Goal: Task Accomplishment & Management: Complete application form

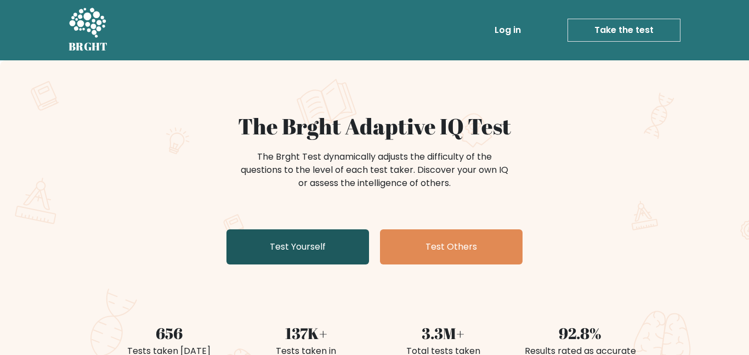
click at [344, 251] on link "Test Yourself" at bounding box center [297, 246] width 142 height 35
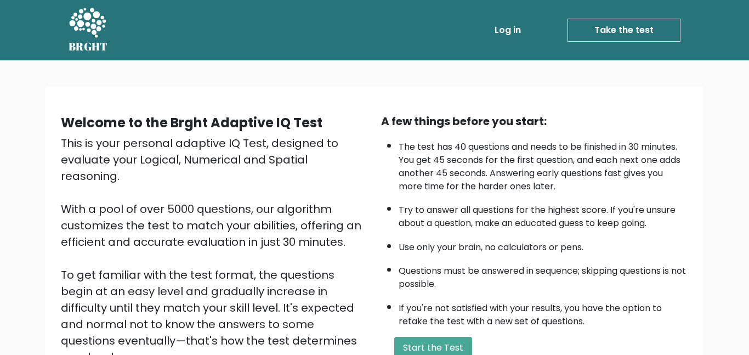
scroll to position [147, 0]
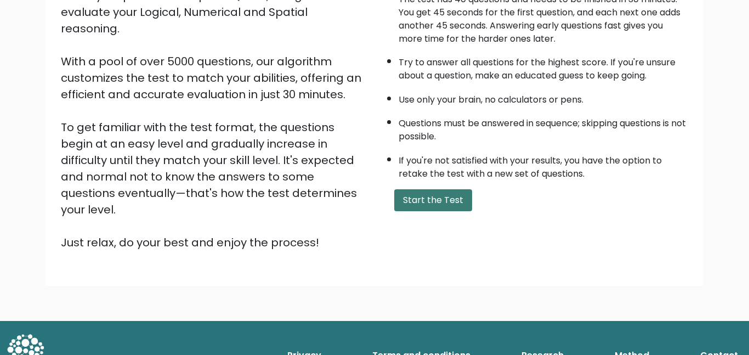
click at [441, 193] on button "Start the Test" at bounding box center [433, 200] width 78 height 22
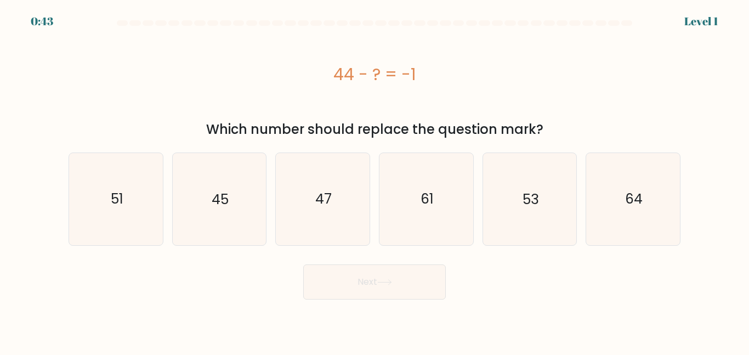
click at [402, 129] on div "Which number should replace the question mark?" at bounding box center [374, 129] width 598 height 20
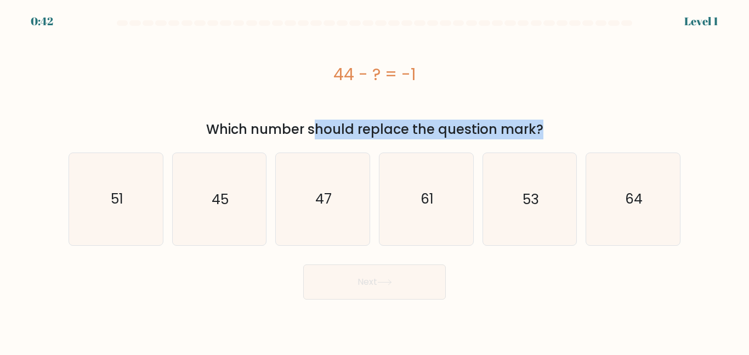
click at [402, 129] on div "Which number should replace the question mark?" at bounding box center [374, 129] width 598 height 20
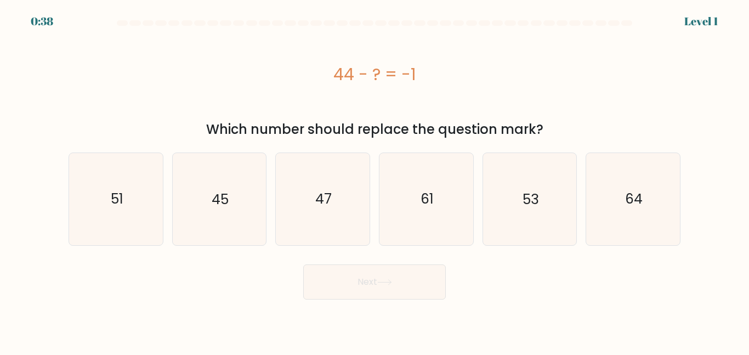
click at [409, 123] on div "Which number should replace the question mark?" at bounding box center [374, 129] width 598 height 20
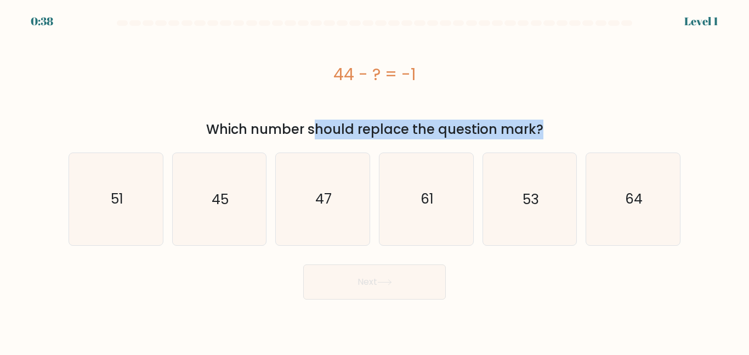
click at [409, 123] on div "Which number should replace the question mark?" at bounding box center [374, 129] width 598 height 20
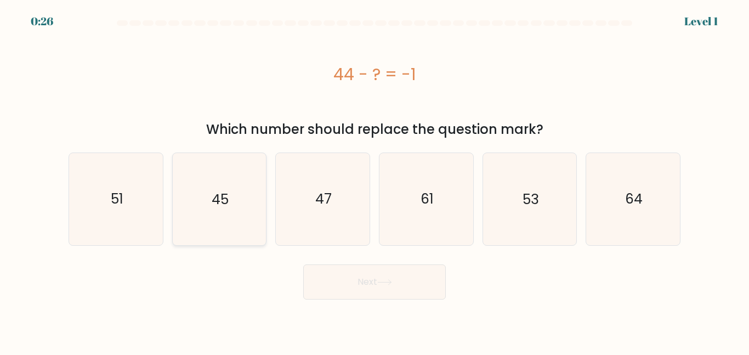
click at [229, 219] on icon "45" at bounding box center [219, 199] width 92 height 92
click at [374, 180] on input "b. 45" at bounding box center [374, 179] width 1 height 3
radio input "true"
click at [400, 280] on button "Next" at bounding box center [374, 281] width 142 height 35
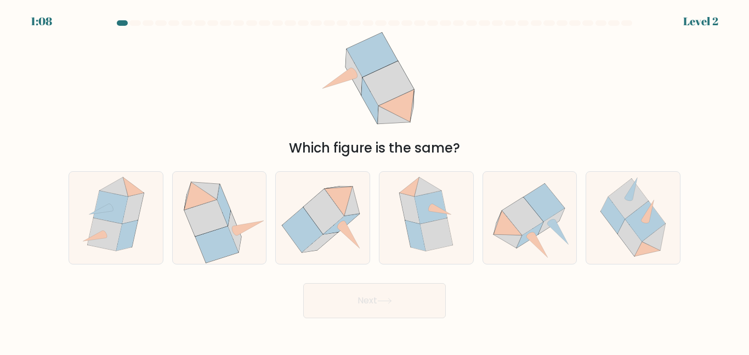
click at [409, 151] on div "Which figure is the same?" at bounding box center [374, 148] width 598 height 20
click at [233, 197] on icon at bounding box center [220, 217] width 94 height 91
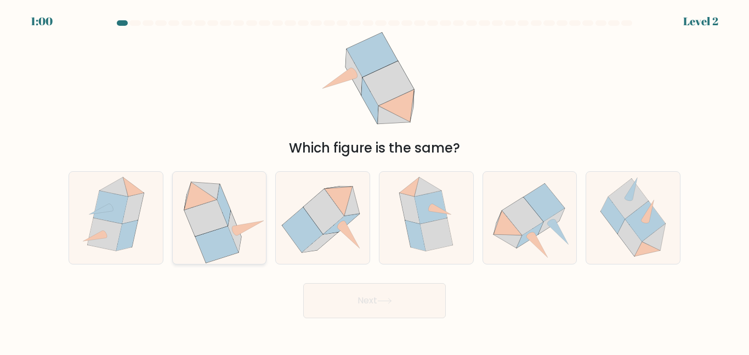
click at [374, 180] on input "b." at bounding box center [374, 179] width 1 height 3
radio input "true"
click at [381, 291] on button "Next" at bounding box center [374, 300] width 142 height 35
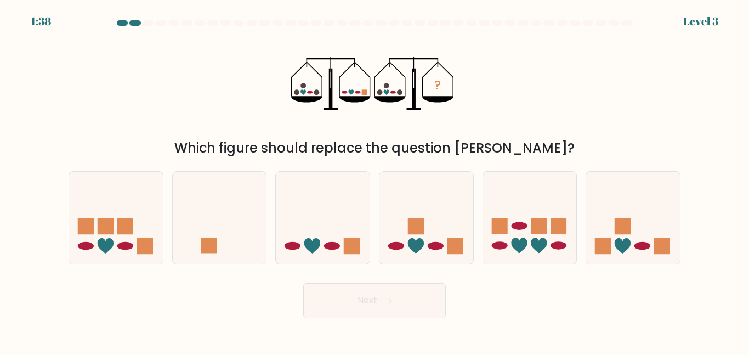
click at [385, 152] on div "Which figure should replace the question mark?" at bounding box center [374, 148] width 598 height 20
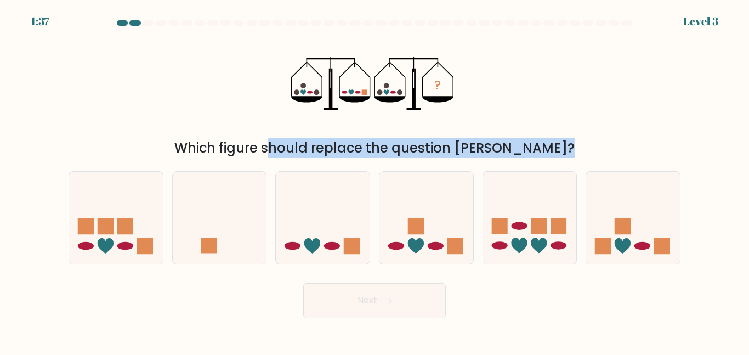
click at [385, 152] on div "Which figure should replace the question mark?" at bounding box center [374, 148] width 598 height 20
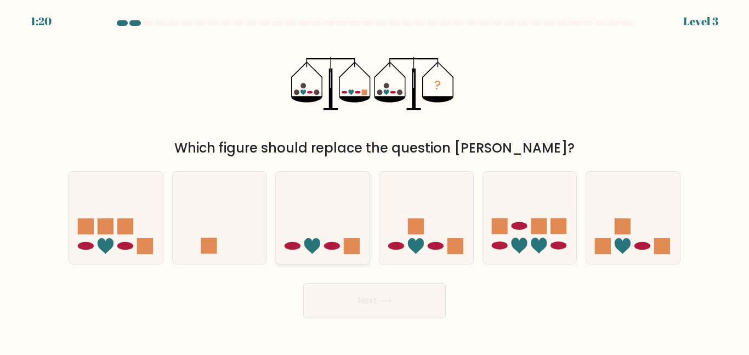
click at [341, 250] on icon at bounding box center [323, 217] width 94 height 77
click at [374, 180] on input "c." at bounding box center [374, 179] width 1 height 3
radio input "true"
click at [381, 312] on button "Next" at bounding box center [374, 300] width 142 height 35
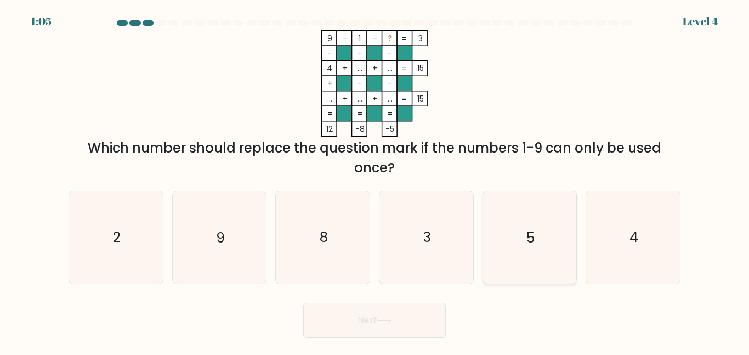
click at [529, 253] on icon "5" at bounding box center [529, 237] width 92 height 92
click at [375, 180] on input "e. 5" at bounding box center [374, 179] width 1 height 3
radio input "true"
click at [407, 310] on button "Next" at bounding box center [374, 320] width 142 height 35
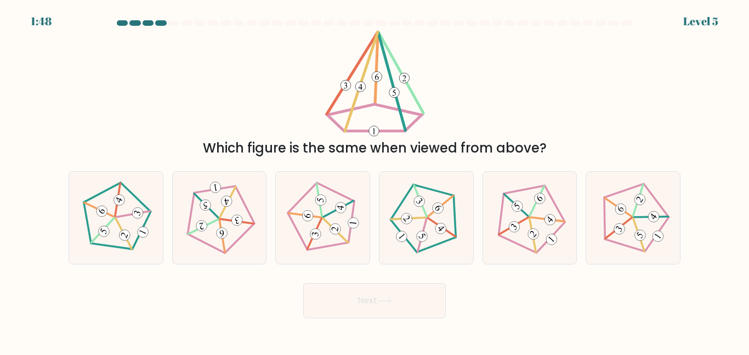
click at [403, 151] on div "Which figure is the same when viewed from above?" at bounding box center [374, 148] width 598 height 20
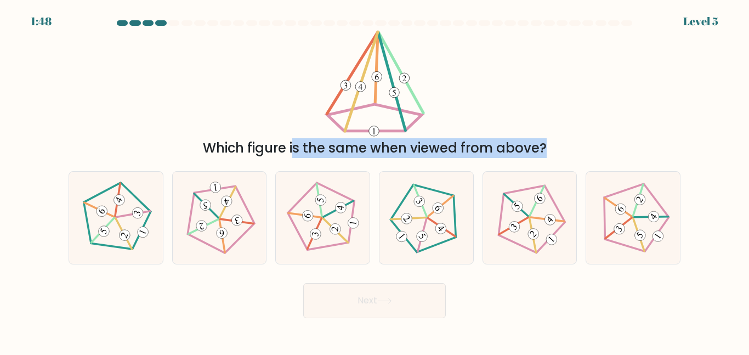
click at [403, 151] on div "Which figure is the same when viewed from above?" at bounding box center [374, 148] width 598 height 20
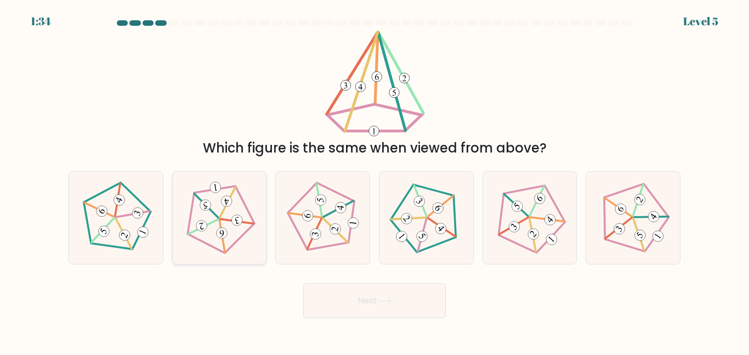
click at [228, 229] on icon at bounding box center [219, 217] width 73 height 73
click at [374, 180] on input "b." at bounding box center [374, 179] width 1 height 3
radio input "true"
click at [328, 301] on button "Next" at bounding box center [374, 300] width 142 height 35
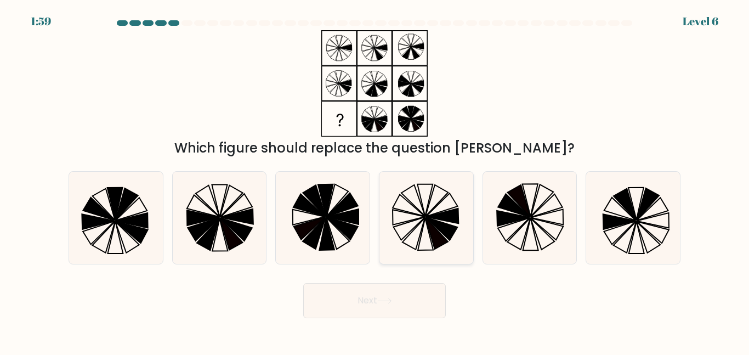
click at [437, 226] on icon at bounding box center [441, 229] width 32 height 23
click at [375, 180] on input "d." at bounding box center [374, 179] width 1 height 3
radio input "true"
click at [412, 305] on button "Next" at bounding box center [374, 300] width 142 height 35
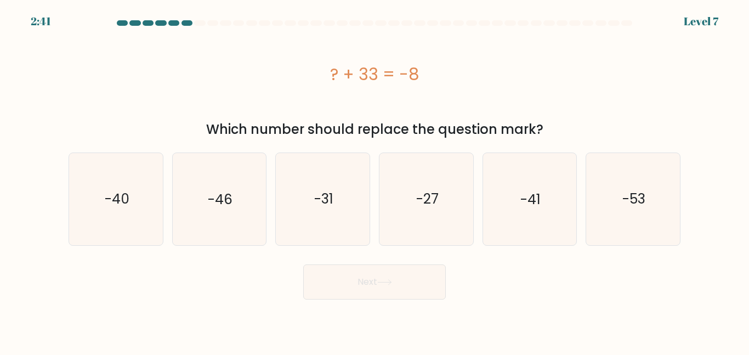
click at [334, 112] on div "? + 33 = -8" at bounding box center [375, 74] width 612 height 88
click at [324, 117] on div "? + 33 = -8" at bounding box center [375, 74] width 612 height 88
click at [368, 91] on div "? + 33 = -8" at bounding box center [375, 74] width 612 height 88
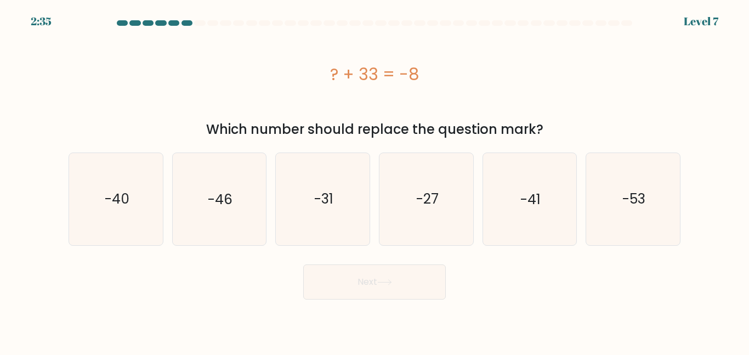
click at [368, 91] on div "? + 33 = -8" at bounding box center [375, 74] width 612 height 88
click at [368, 92] on div "? + 33 = -8" at bounding box center [375, 74] width 612 height 88
click at [133, 205] on icon "-40" at bounding box center [116, 199] width 92 height 92
click at [374, 180] on input "a. -40" at bounding box center [374, 179] width 1 height 3
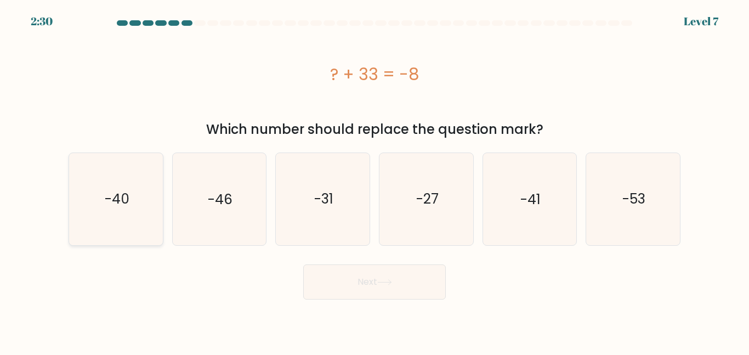
radio input "true"
click at [380, 277] on button "Next" at bounding box center [374, 281] width 142 height 35
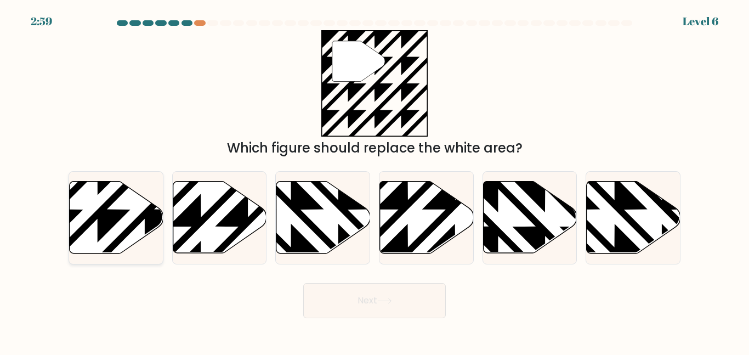
click at [98, 216] on icon at bounding box center [144, 256] width 189 height 189
click at [374, 180] on input "a." at bounding box center [374, 179] width 1 height 3
radio input "true"
click at [360, 296] on button "Next" at bounding box center [374, 300] width 142 height 35
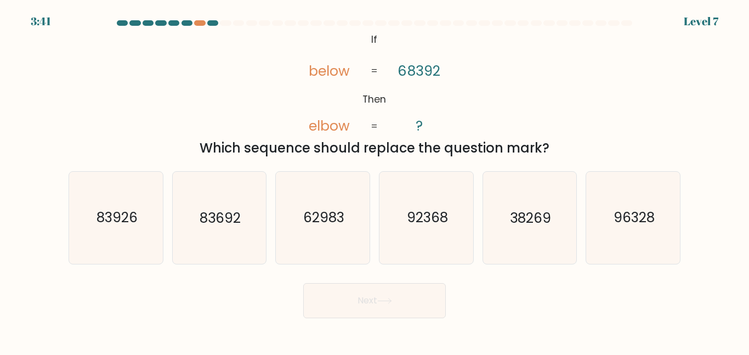
click at [360, 149] on div "Which sequence should replace the question mark?" at bounding box center [374, 148] width 598 height 20
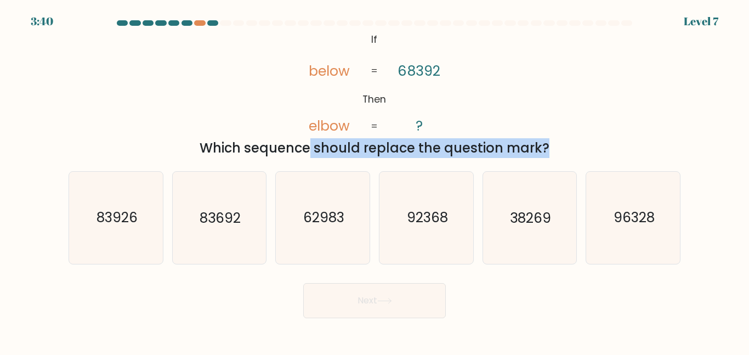
click at [360, 149] on div "Which sequence should replace the question mark?" at bounding box center [374, 148] width 598 height 20
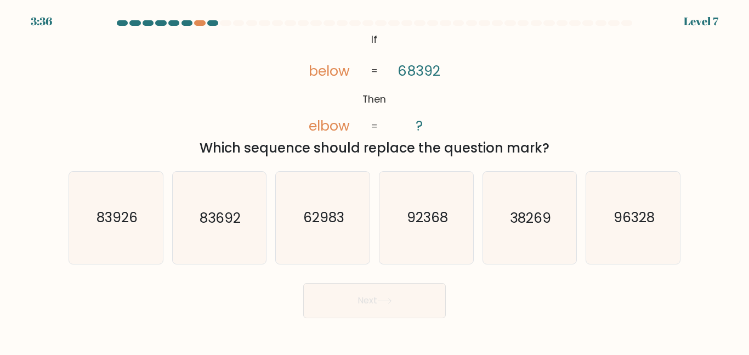
click at [336, 70] on tspan "below" at bounding box center [329, 70] width 41 height 19
click at [311, 138] on div "Which sequence should replace the question mark?" at bounding box center [374, 148] width 598 height 20
click at [228, 230] on icon "83692" at bounding box center [219, 218] width 92 height 92
click at [374, 180] on input "b. 83692" at bounding box center [374, 179] width 1 height 3
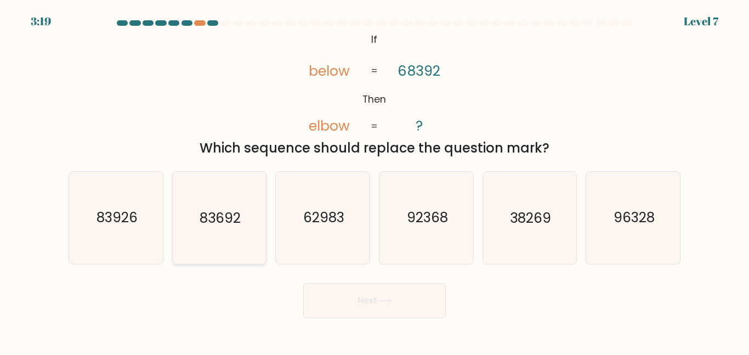
radio input "true"
click at [361, 292] on button "Next" at bounding box center [374, 300] width 142 height 35
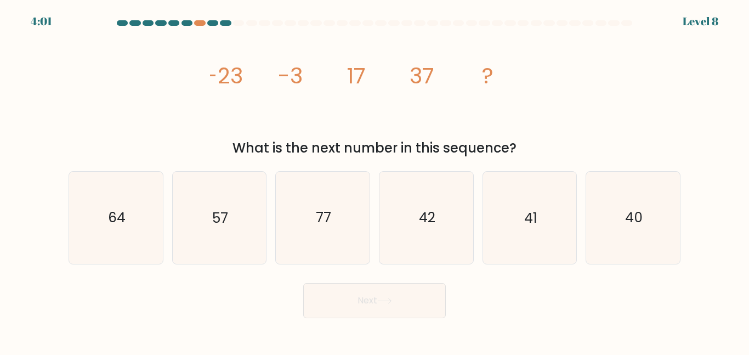
click at [307, 127] on icon "image/svg+xml -23 -3 17 37 ?" at bounding box center [374, 83] width 329 height 106
click at [240, 213] on icon "57" at bounding box center [219, 218] width 92 height 92
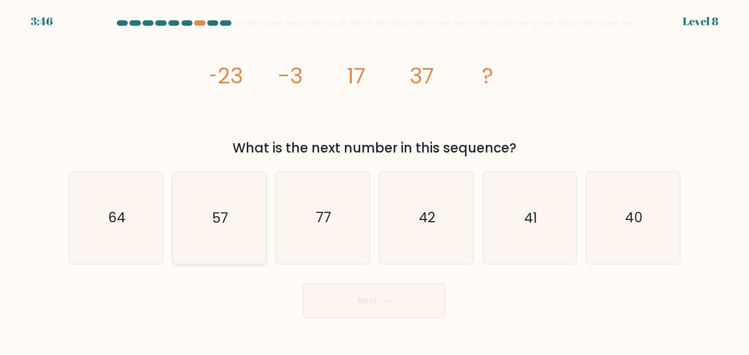
click at [374, 180] on input "b. 57" at bounding box center [374, 179] width 1 height 3
radio input "true"
click at [402, 302] on button "Next" at bounding box center [374, 300] width 142 height 35
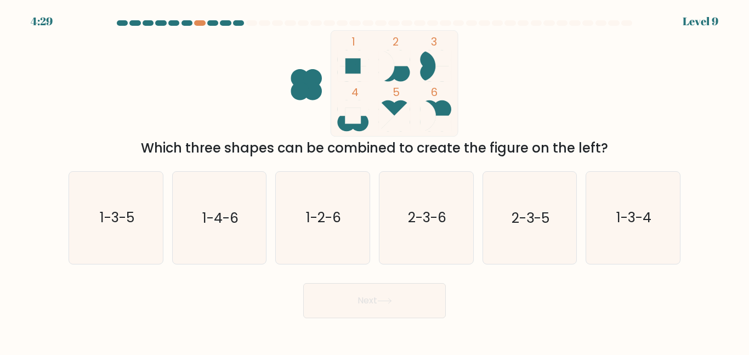
click at [350, 147] on div "Which three shapes can be combined to create the figure on the left?" at bounding box center [374, 148] width 598 height 20
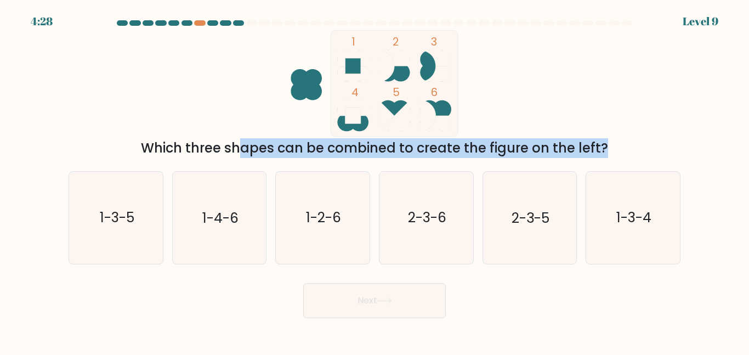
click at [350, 147] on div "Which three shapes can be combined to create the figure on the left?" at bounding box center [374, 148] width 598 height 20
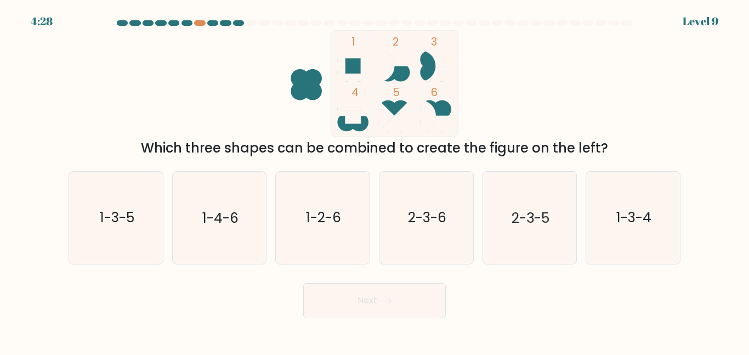
click at [350, 147] on div "Which three shapes can be combined to create the figure on the left?" at bounding box center [374, 148] width 598 height 20
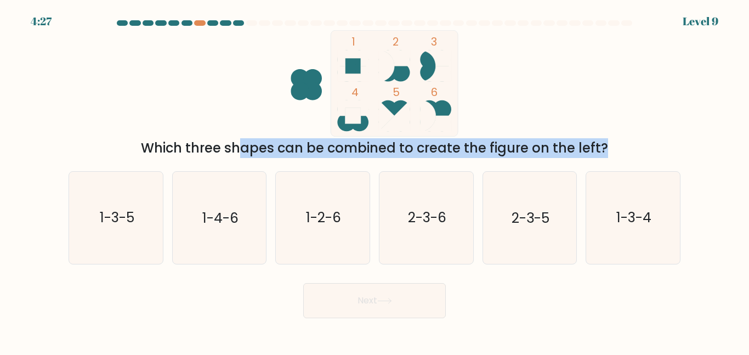
click at [350, 147] on div "Which three shapes can be combined to create the figure on the left?" at bounding box center [374, 148] width 598 height 20
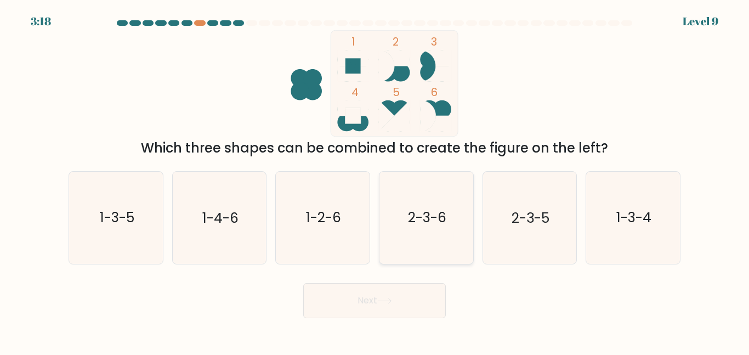
click at [441, 236] on icon "2-3-6" at bounding box center [426, 218] width 92 height 92
click at [375, 180] on input "d. 2-3-6" at bounding box center [374, 179] width 1 height 3
radio input "true"
click at [401, 292] on button "Next" at bounding box center [374, 300] width 142 height 35
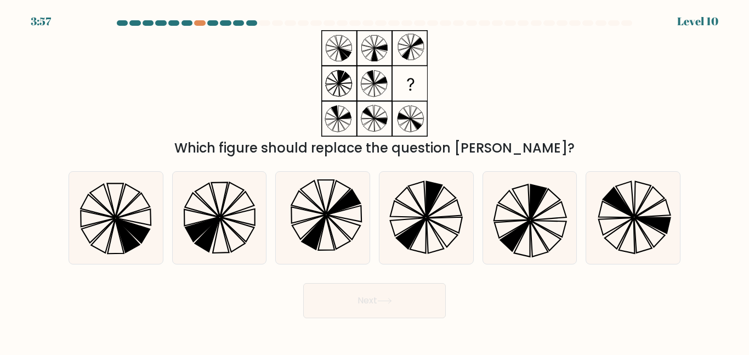
click at [302, 147] on div "Which figure should replace the question mark?" at bounding box center [374, 148] width 598 height 20
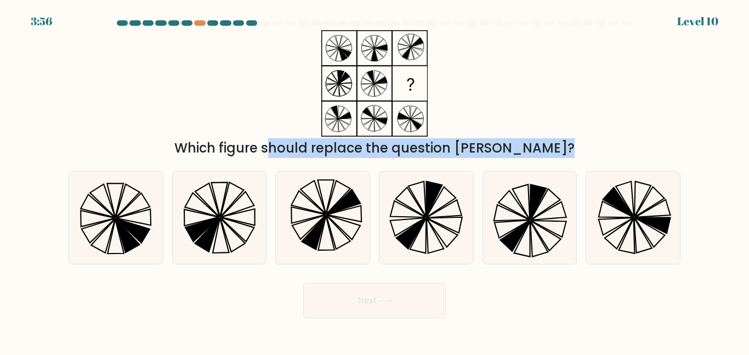
click at [302, 147] on div "Which figure should replace the question mark?" at bounding box center [374, 148] width 598 height 20
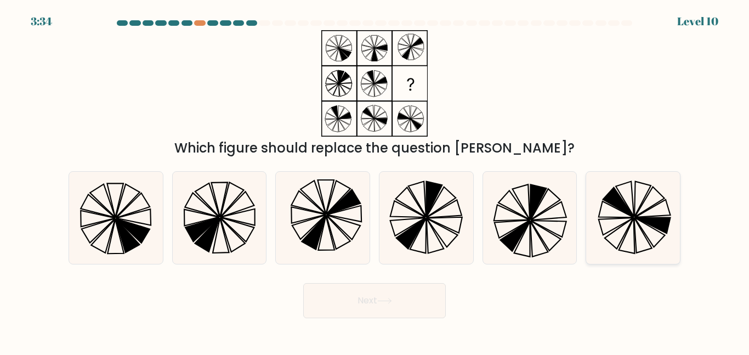
click at [613, 226] on icon at bounding box center [633, 218] width 92 height 92
click at [375, 180] on input "f." at bounding box center [374, 179] width 1 height 3
radio input "true"
click at [362, 306] on button "Next" at bounding box center [374, 300] width 142 height 35
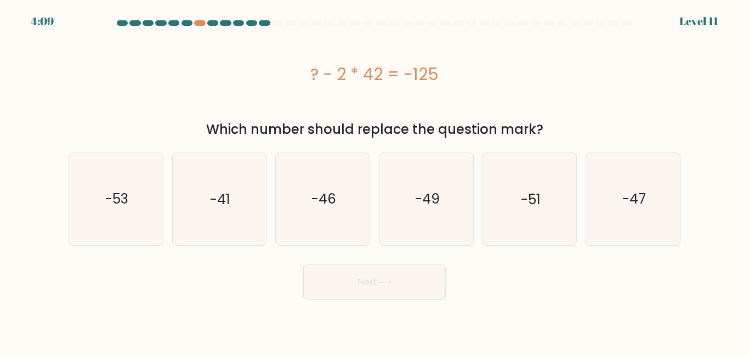
click at [316, 122] on div "Which number should replace the question mark?" at bounding box center [374, 129] width 598 height 20
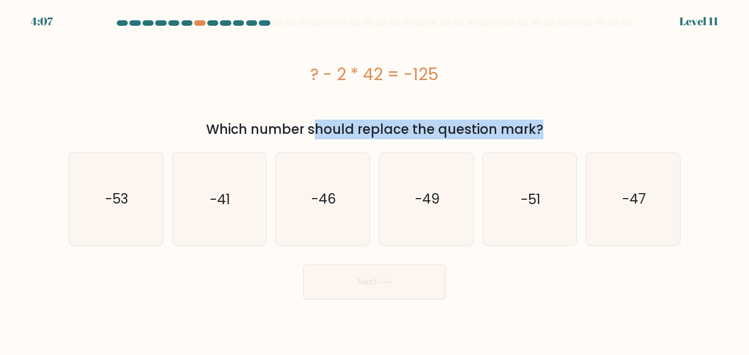
click at [316, 122] on div "Which number should replace the question mark?" at bounding box center [374, 129] width 598 height 20
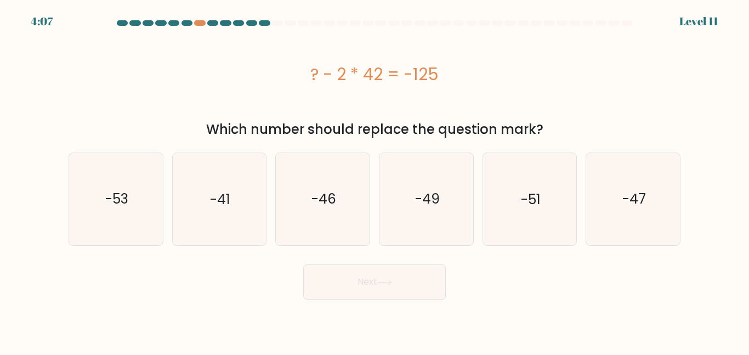
click at [316, 122] on div "Which number should replace the question mark?" at bounding box center [374, 129] width 598 height 20
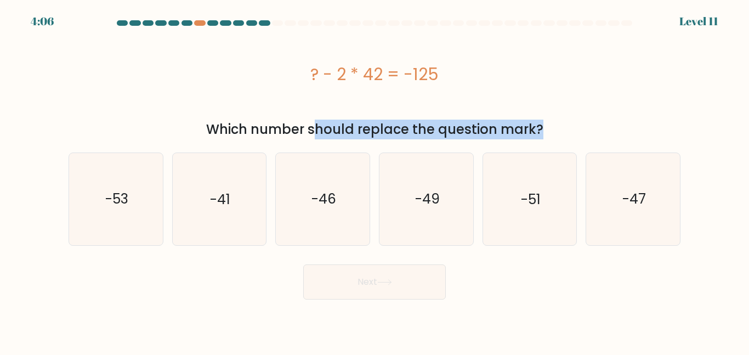
click at [316, 122] on div "Which number should replace the question mark?" at bounding box center [374, 129] width 598 height 20
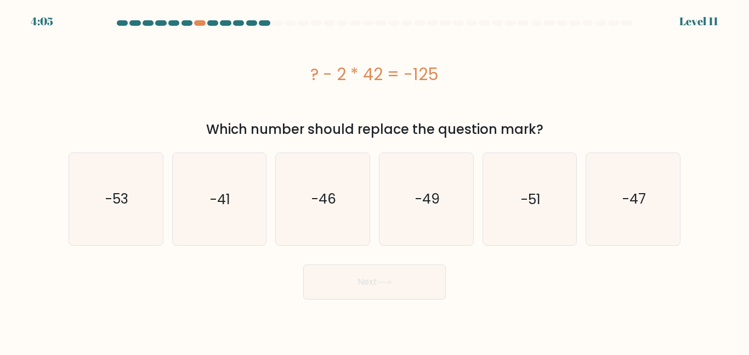
click at [316, 122] on div "Which number should replace the question mark?" at bounding box center [374, 129] width 598 height 20
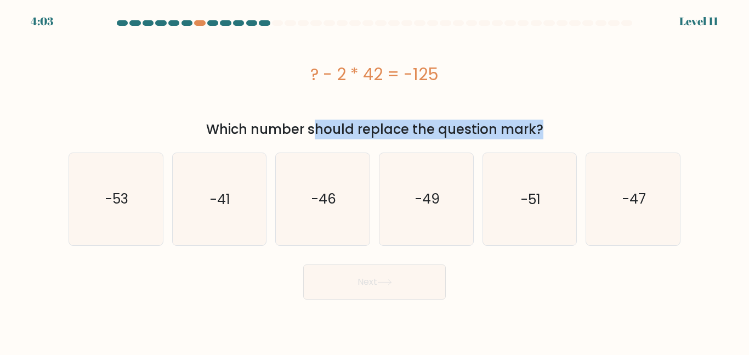
click at [316, 122] on div "Which number should replace the question mark?" at bounding box center [374, 129] width 598 height 20
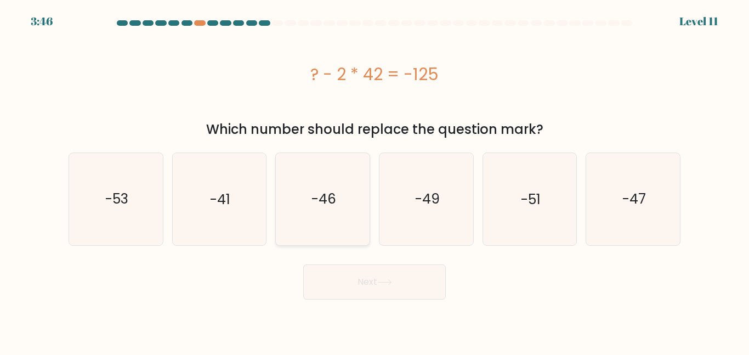
click at [322, 206] on text "-46" at bounding box center [323, 198] width 25 height 19
click at [374, 180] on input "c. -46" at bounding box center [374, 179] width 1 height 3
radio input "true"
click at [382, 280] on icon at bounding box center [384, 282] width 15 height 6
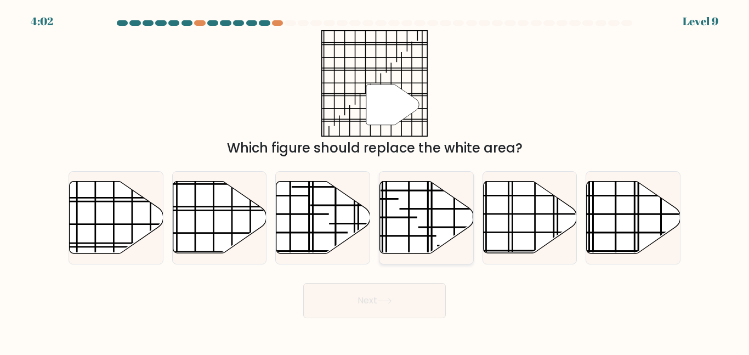
click at [388, 218] on icon at bounding box center [427, 217] width 94 height 72
click at [375, 180] on input "d." at bounding box center [374, 179] width 1 height 3
radio input "true"
click at [363, 304] on button "Next" at bounding box center [374, 300] width 142 height 35
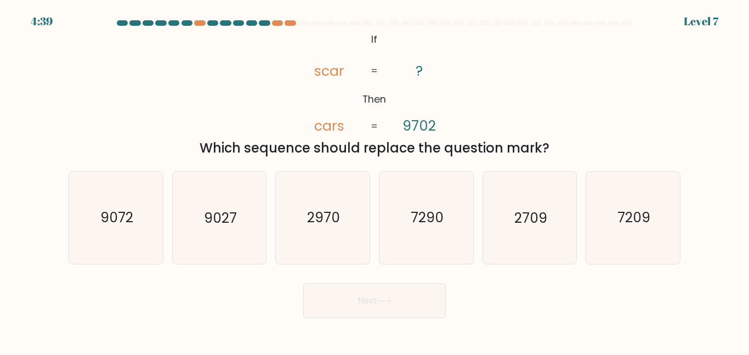
click at [214, 22] on div at bounding box center [212, 22] width 11 height 5
click at [273, 23] on div at bounding box center [277, 22] width 11 height 5
click at [333, 223] on text "2970" at bounding box center [323, 217] width 33 height 19
click at [374, 180] on input "c. 2970" at bounding box center [374, 179] width 1 height 3
radio input "true"
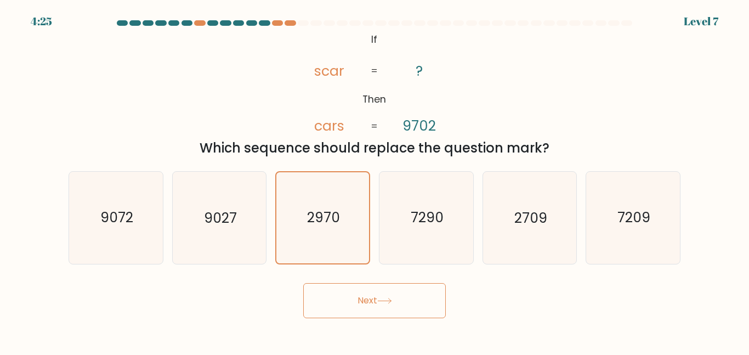
click at [406, 294] on button "Next" at bounding box center [374, 300] width 142 height 35
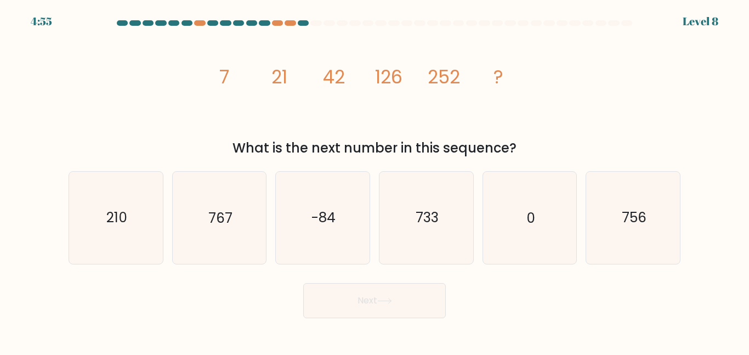
click at [706, 16] on div "Level 8" at bounding box center [700, 21] width 36 height 16
click at [600, 61] on div "image/svg+xml 7 21 42 126 252 ? What is the next number in this sequence?" at bounding box center [374, 94] width 625 height 128
click at [392, 132] on icon "image/svg+xml 7 21 42 126 252 ?" at bounding box center [374, 83] width 329 height 106
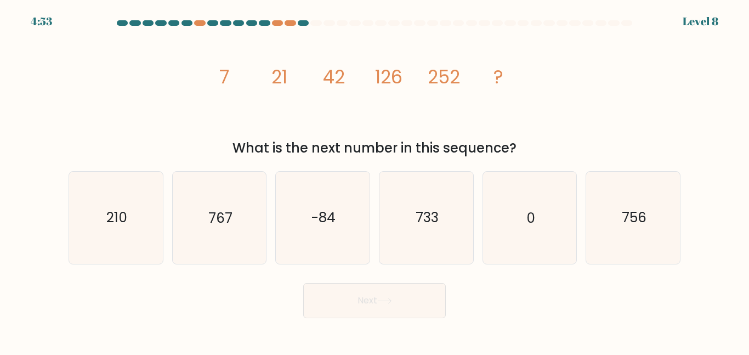
click at [392, 132] on icon "image/svg+xml 7 21 42 126 252 ?" at bounding box center [374, 83] width 329 height 106
click at [393, 141] on div "What is the next number in this sequence?" at bounding box center [374, 148] width 598 height 20
click at [449, 219] on icon "733" at bounding box center [426, 218] width 92 height 92
click at [375, 180] on input "d. 733" at bounding box center [374, 179] width 1 height 3
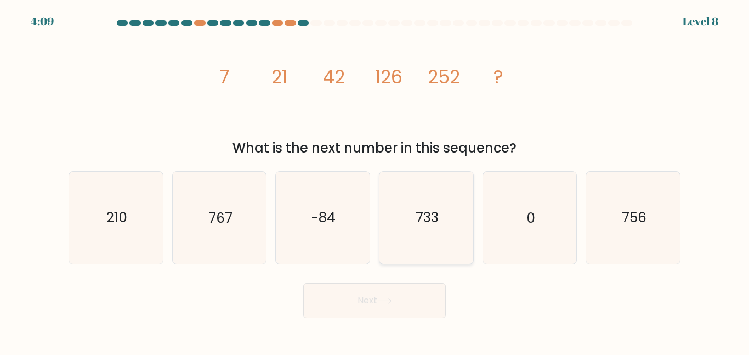
radio input "true"
click at [414, 289] on button "Next" at bounding box center [374, 300] width 142 height 35
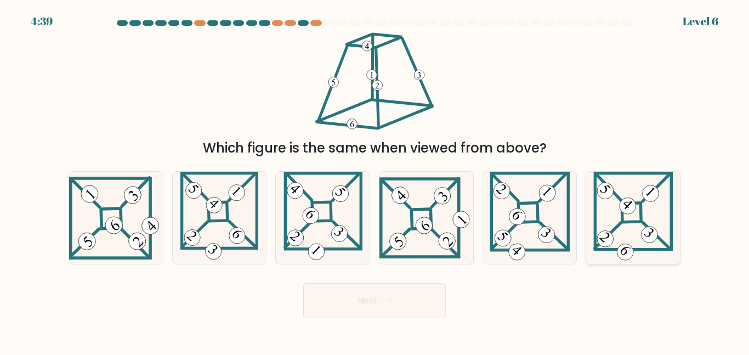
click at [650, 205] on icon at bounding box center [632, 218] width 79 height 92
click at [375, 180] on input "f." at bounding box center [374, 179] width 1 height 3
radio input "true"
click at [361, 301] on button "Next" at bounding box center [374, 300] width 142 height 35
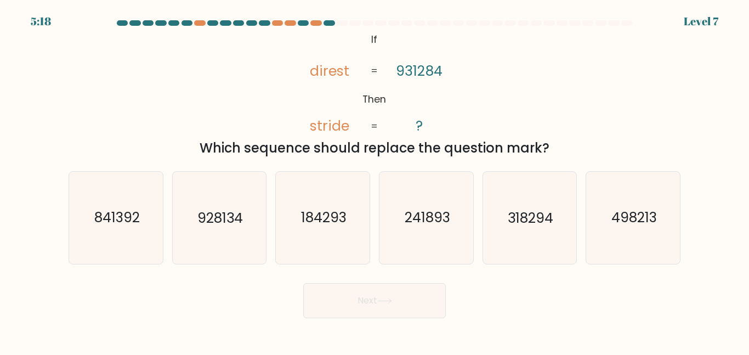
click at [414, 155] on div "Which sequence should replace the question mark?" at bounding box center [374, 148] width 598 height 20
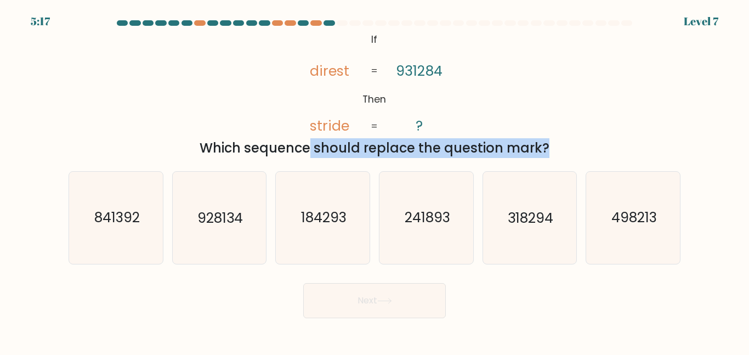
click at [414, 155] on div "Which sequence should replace the question mark?" at bounding box center [374, 148] width 598 height 20
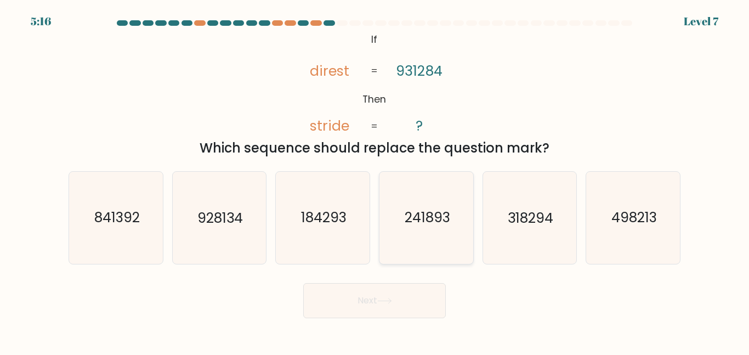
click at [428, 221] on text "241893" at bounding box center [426, 217] width 45 height 19
click at [375, 180] on input "d. 241893" at bounding box center [374, 179] width 1 height 3
radio input "true"
click at [382, 303] on icon at bounding box center [384, 301] width 15 height 6
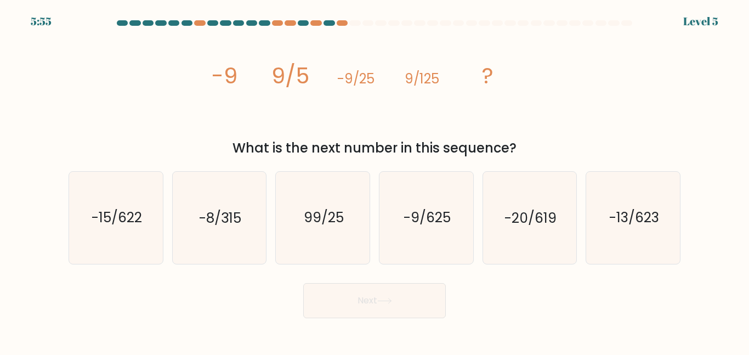
click at [299, 147] on div "What is the next number in this sequence?" at bounding box center [374, 148] width 598 height 20
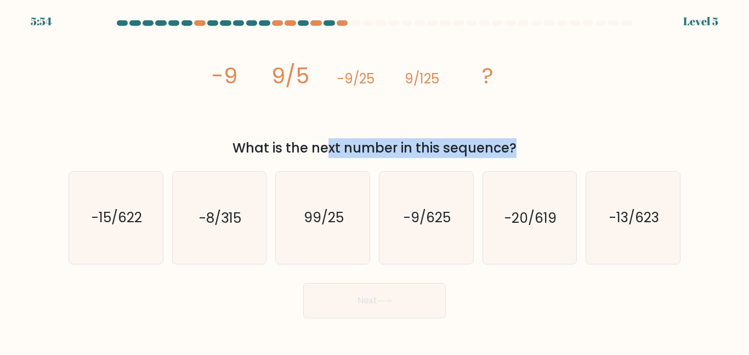
click at [299, 147] on div "What is the next number in this sequence?" at bounding box center [374, 148] width 598 height 20
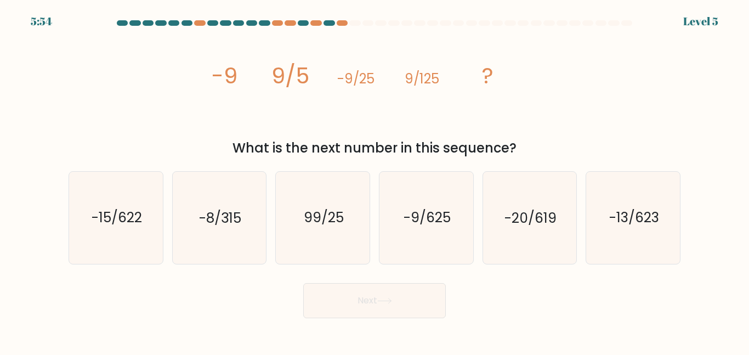
click at [299, 147] on div "What is the next number in this sequence?" at bounding box center [374, 148] width 598 height 20
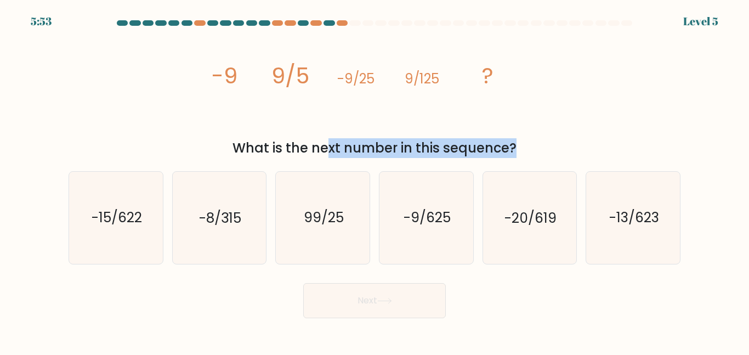
click at [299, 147] on div "What is the next number in this sequence?" at bounding box center [374, 148] width 598 height 20
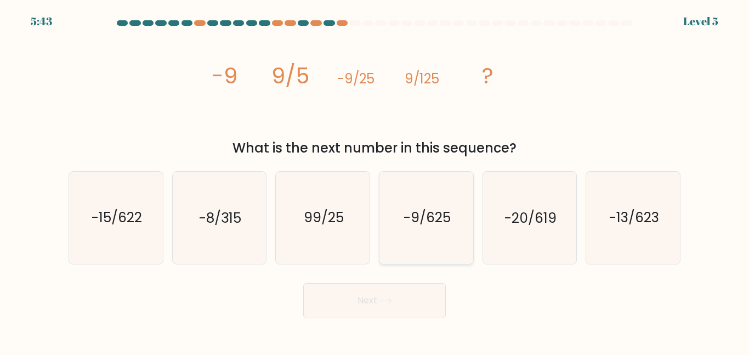
click at [436, 238] on icon "-9/625" at bounding box center [426, 218] width 92 height 92
click at [375, 180] on input "d. -9/625" at bounding box center [374, 179] width 1 height 3
radio input "true"
click at [406, 295] on button "Next" at bounding box center [374, 300] width 142 height 35
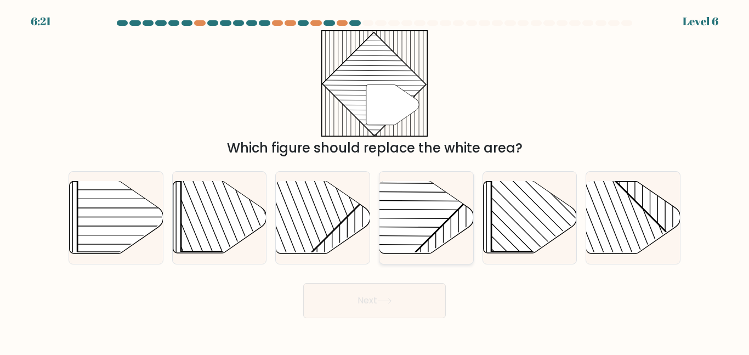
click at [438, 248] on icon at bounding box center [426, 217] width 94 height 73
click at [375, 180] on input "d." at bounding box center [374, 179] width 1 height 3
radio input "true"
click at [401, 306] on button "Next" at bounding box center [374, 300] width 142 height 35
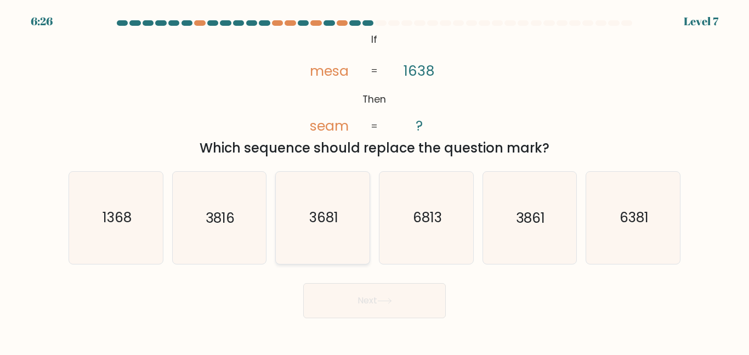
click at [309, 209] on text "3681" at bounding box center [323, 217] width 29 height 19
click at [374, 180] on input "c. 3681" at bounding box center [374, 179] width 1 height 3
radio input "true"
click at [374, 298] on button "Next" at bounding box center [374, 300] width 142 height 35
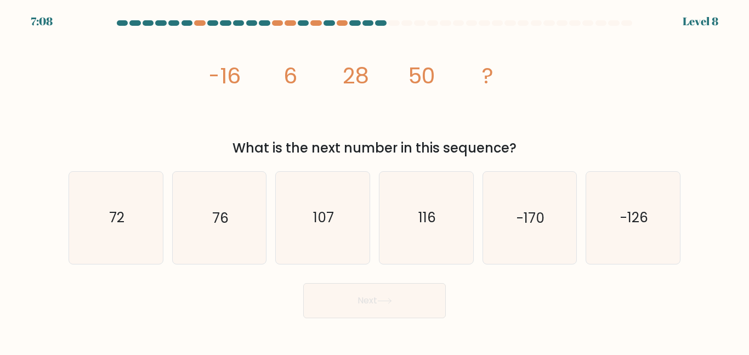
click at [374, 126] on icon "image/svg+xml -16 6 28 50 ?" at bounding box center [374, 83] width 329 height 106
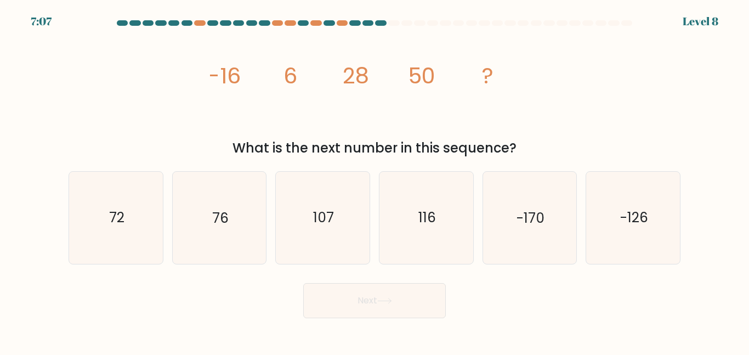
click at [363, 157] on div "What is the next number in this sequence?" at bounding box center [374, 148] width 598 height 20
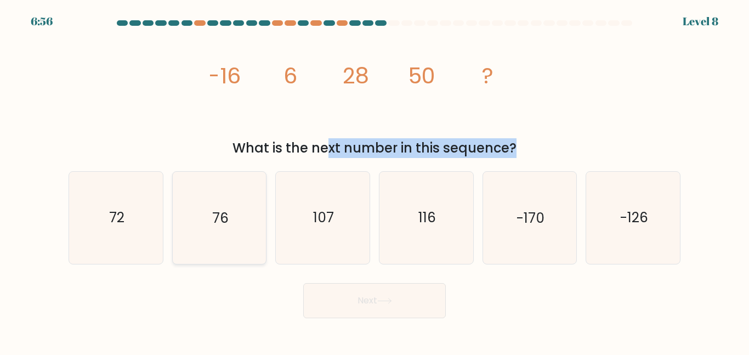
click at [236, 220] on icon "76" at bounding box center [219, 218] width 92 height 92
click at [374, 180] on input "b. 76" at bounding box center [374, 179] width 1 height 3
radio input "true"
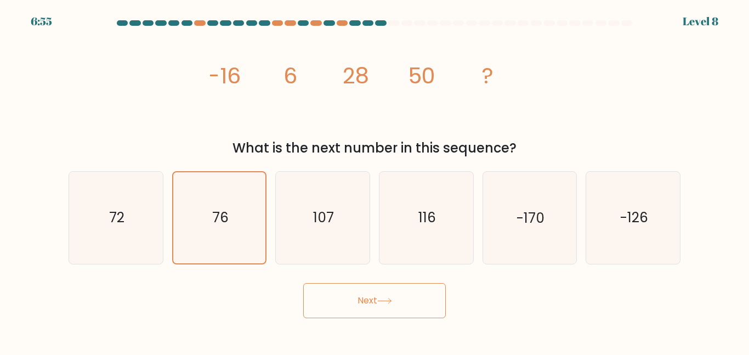
click at [326, 298] on button "Next" at bounding box center [374, 300] width 142 height 35
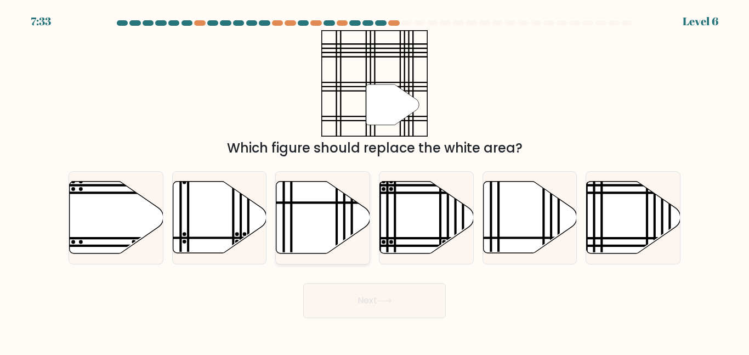
click at [348, 235] on icon at bounding box center [323, 217] width 94 height 72
click at [374, 180] on input "c." at bounding box center [374, 179] width 1 height 3
radio input "true"
click at [371, 302] on button "Next" at bounding box center [374, 300] width 142 height 35
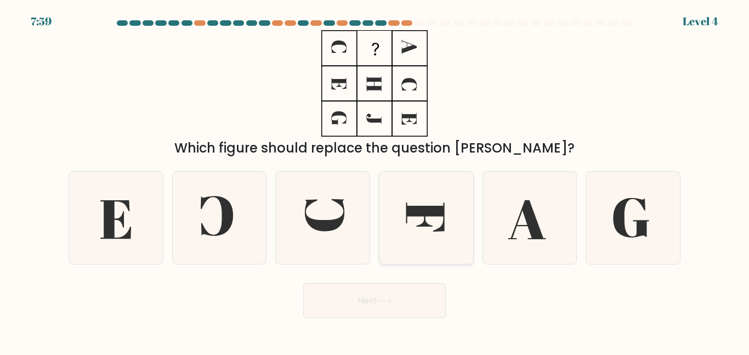
click at [449, 214] on icon at bounding box center [426, 218] width 92 height 92
click at [375, 180] on input "d." at bounding box center [374, 179] width 1 height 3
radio input "true"
click at [376, 305] on button "Next" at bounding box center [374, 300] width 142 height 35
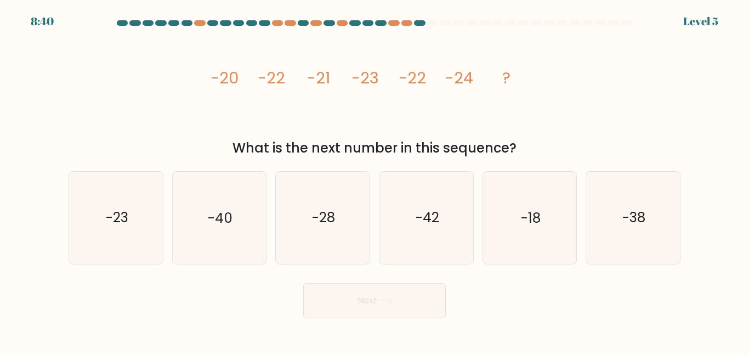
click at [400, 95] on icon "image/svg+xml -20 -22 -21 -23 -22 -24 ?" at bounding box center [374, 83] width 329 height 106
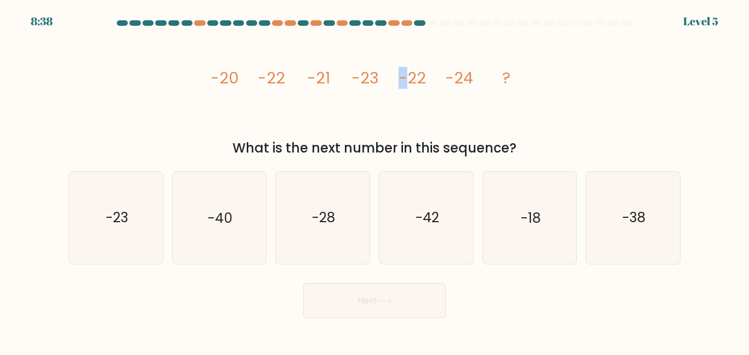
click at [400, 95] on icon "image/svg+xml -20 -22 -21 -23 -22 -24 ?" at bounding box center [374, 83] width 329 height 106
click at [402, 184] on icon "-42" at bounding box center [426, 218] width 92 height 92
click at [375, 180] on input "d. -42" at bounding box center [374, 179] width 1 height 3
radio input "true"
click at [391, 309] on button "Next" at bounding box center [374, 300] width 142 height 35
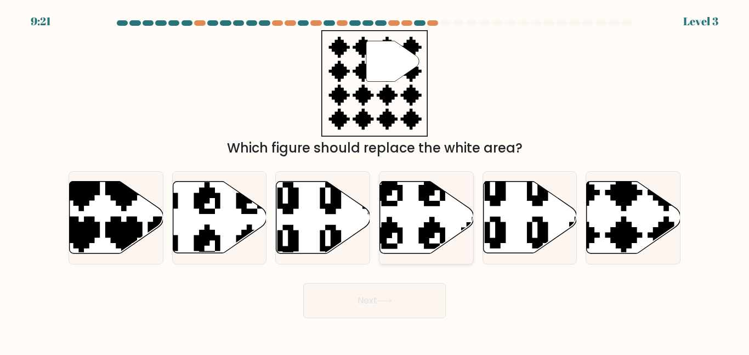
click at [428, 211] on icon at bounding box center [427, 217] width 94 height 72
click at [375, 180] on input "d." at bounding box center [374, 179] width 1 height 3
radio input "true"
click at [392, 299] on icon at bounding box center [384, 301] width 15 height 6
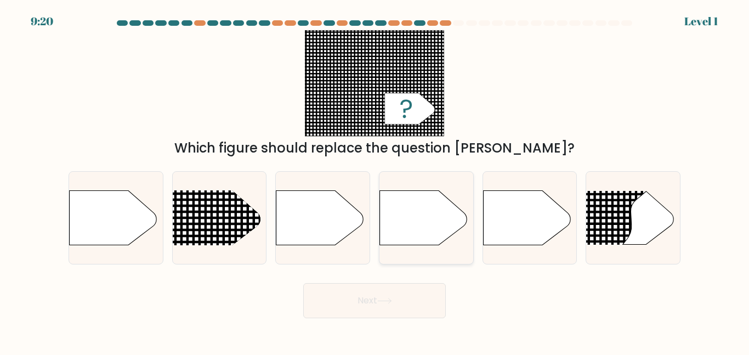
click at [442, 242] on icon at bounding box center [424, 217] width 88 height 55
click at [375, 180] on input "d." at bounding box center [374, 179] width 1 height 3
radio input "true"
click at [406, 290] on button "Next" at bounding box center [374, 300] width 142 height 35
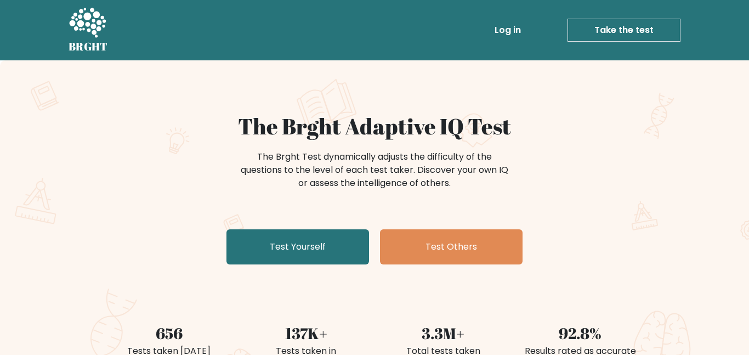
scroll to position [75, 0]
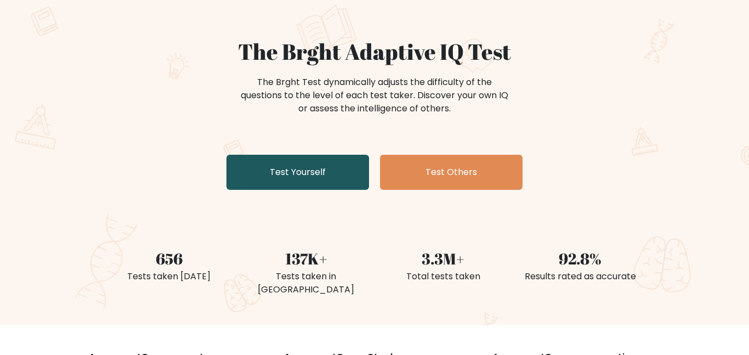
click at [313, 162] on link "Test Yourself" at bounding box center [297, 172] width 142 height 35
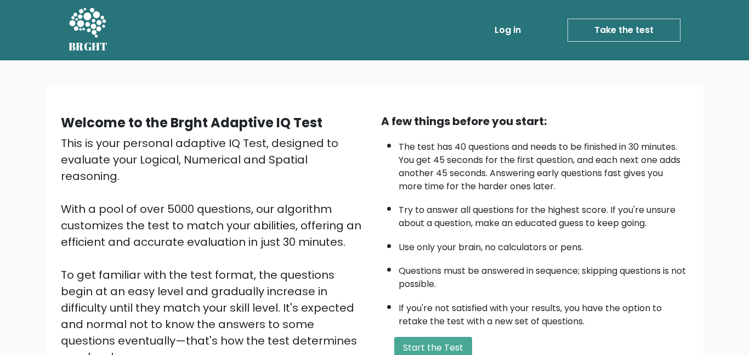
click at [408, 146] on li "The test has 40 questions and needs to be finished in 30 minutes. You get 45 se…" at bounding box center [542, 164] width 289 height 58
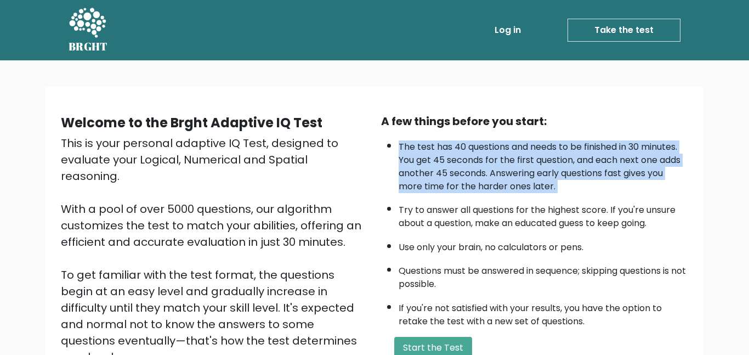
click at [408, 146] on li "The test has 40 questions and needs to be finished in 30 minutes. You get 45 se…" at bounding box center [542, 164] width 289 height 58
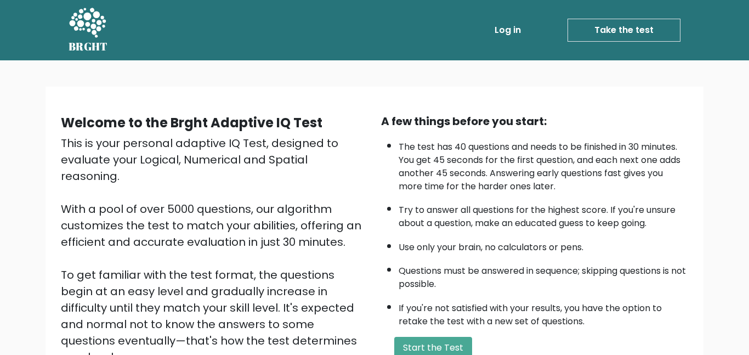
click at [408, 146] on li "The test has 40 questions and needs to be finished in 30 minutes. You get 45 se…" at bounding box center [542, 164] width 289 height 58
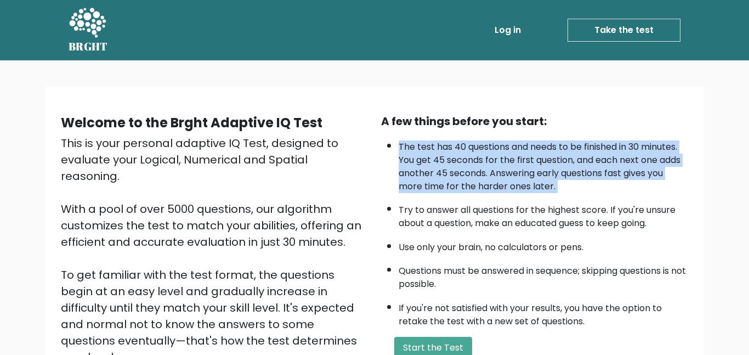
click at [408, 146] on li "The test has 40 questions and needs to be finished in 30 minutes. You get 45 se…" at bounding box center [542, 164] width 289 height 58
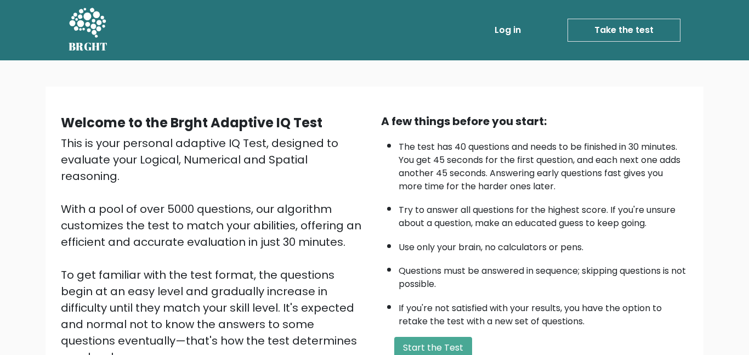
click at [485, 145] on li "The test has 40 questions and needs to be finished in 30 minutes. You get 45 se…" at bounding box center [542, 164] width 289 height 58
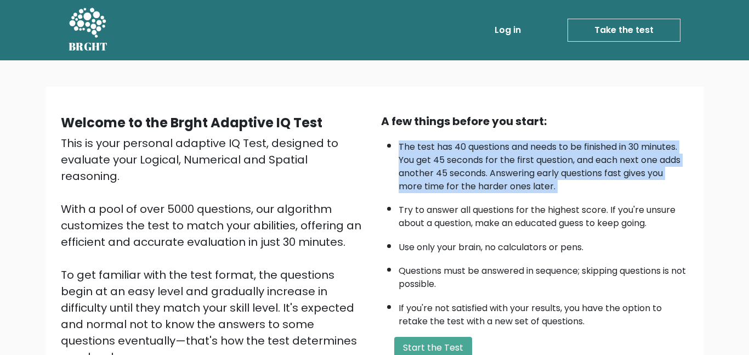
click at [485, 145] on li "The test has 40 questions and needs to be finished in 30 minutes. You get 45 se…" at bounding box center [542, 164] width 289 height 58
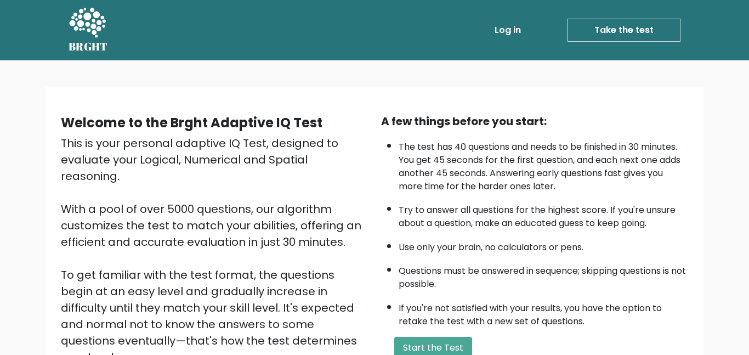
click at [485, 145] on li "The test has 40 questions and needs to be finished in 30 minutes. You get 45 se…" at bounding box center [542, 164] width 289 height 58
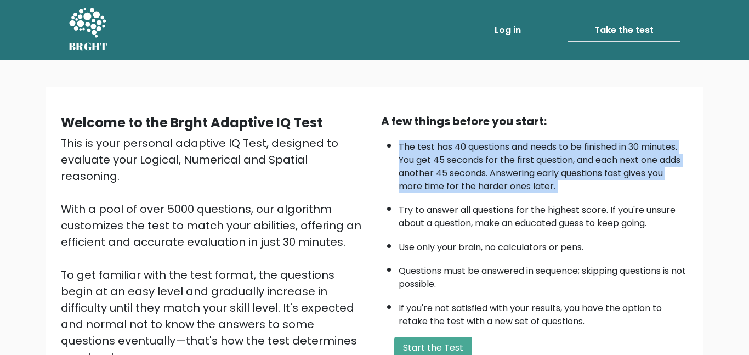
click at [485, 145] on li "The test has 40 questions and needs to be finished in 30 minutes. You get 45 se…" at bounding box center [542, 164] width 289 height 58
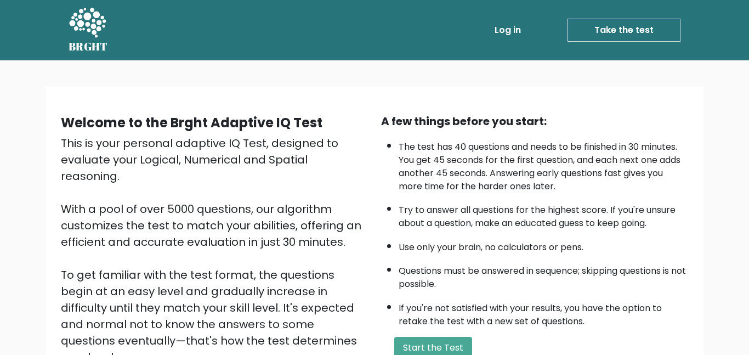
click at [485, 145] on li "The test has 40 questions and needs to be finished in 30 minutes. You get 45 se…" at bounding box center [542, 164] width 289 height 58
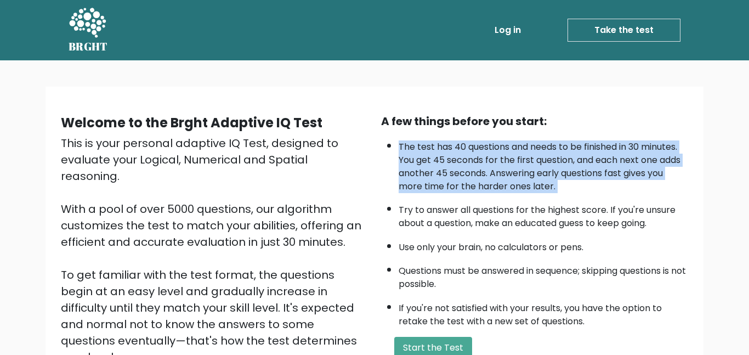
click at [485, 145] on li "The test has 40 questions and needs to be finished in 30 minutes. You get 45 se…" at bounding box center [542, 164] width 289 height 58
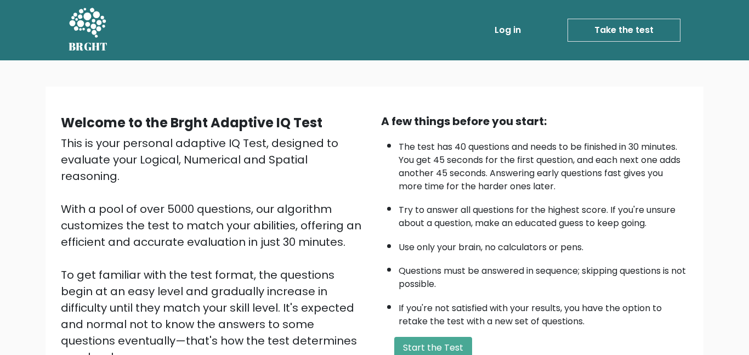
click at [485, 145] on li "The test has 40 questions and needs to be finished in 30 minutes. You get 45 se…" at bounding box center [542, 164] width 289 height 58
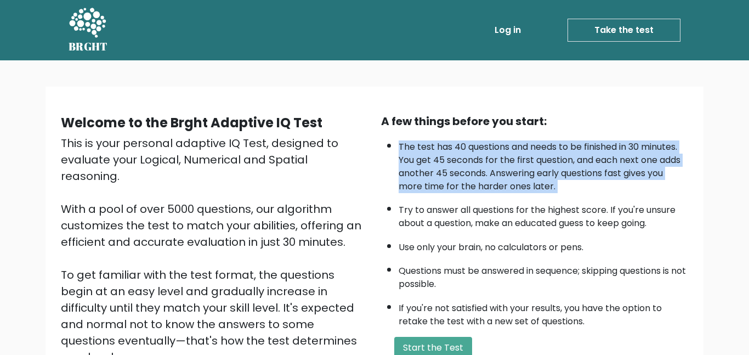
click at [485, 145] on li "The test has 40 questions and needs to be finished in 30 minutes. You get 45 se…" at bounding box center [542, 164] width 289 height 58
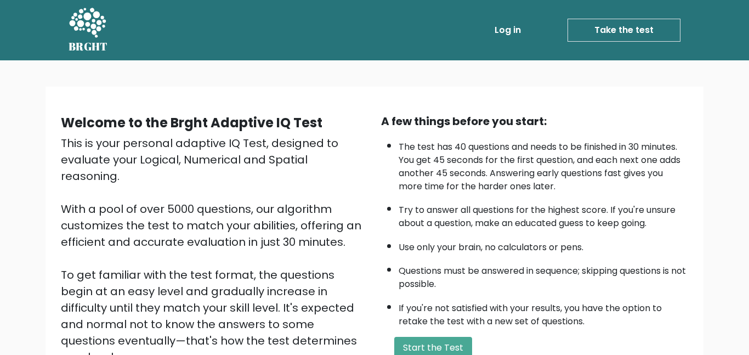
click at [485, 145] on li "The test has 40 questions and needs to be finished in 30 minutes. You get 45 se…" at bounding box center [542, 164] width 289 height 58
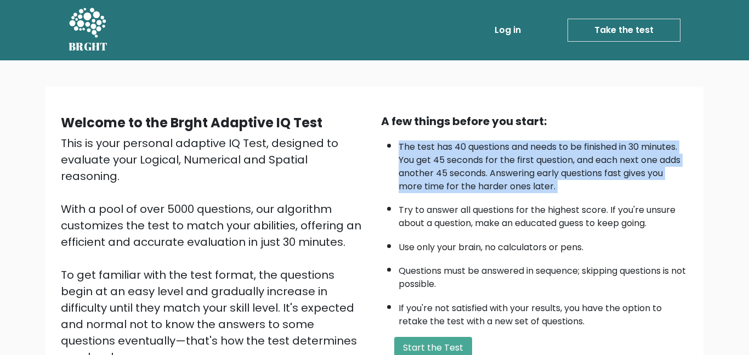
click at [485, 145] on li "The test has 40 questions and needs to be finished in 30 minutes. You get 45 se…" at bounding box center [542, 164] width 289 height 58
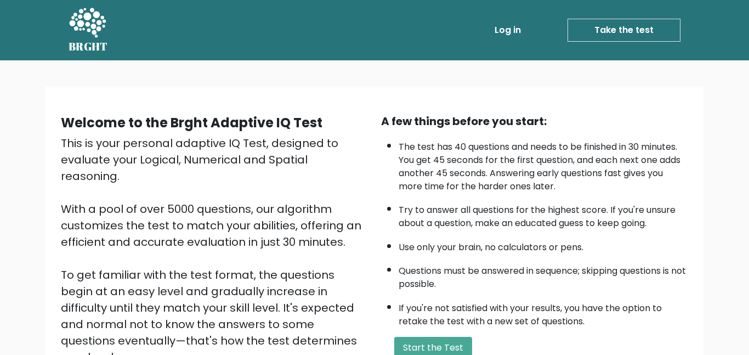
click at [485, 145] on li "The test has 40 questions and needs to be finished in 30 minutes. You get 45 se…" at bounding box center [542, 164] width 289 height 58
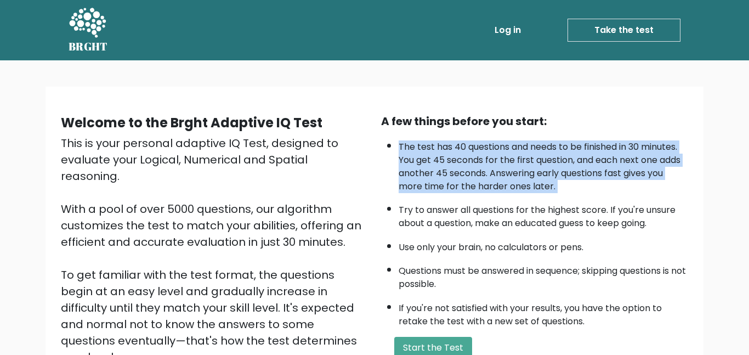
click at [485, 145] on li "The test has 40 questions and needs to be finished in 30 minutes. You get 45 se…" at bounding box center [542, 164] width 289 height 58
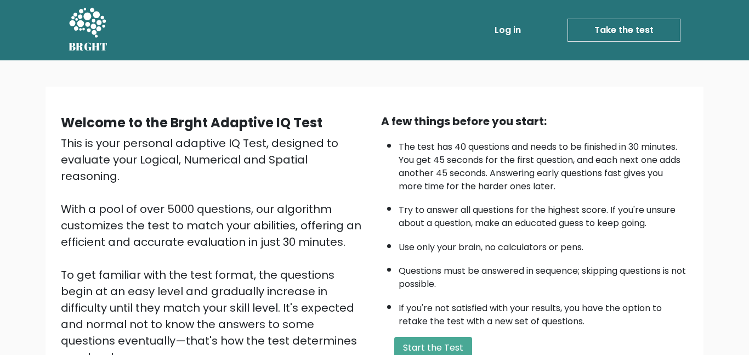
click at [485, 145] on li "The test has 40 questions and needs to be finished in 30 minutes. You get 45 se…" at bounding box center [542, 164] width 289 height 58
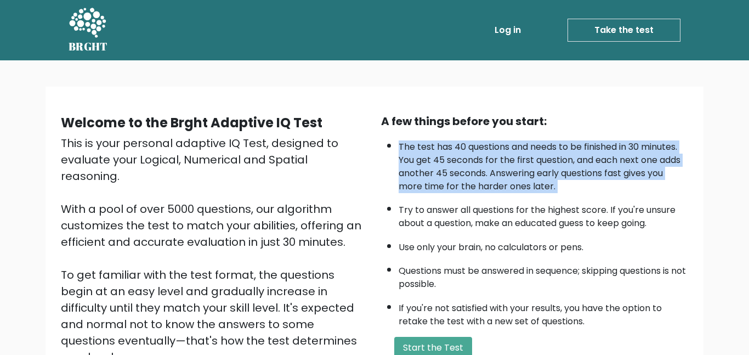
click at [485, 145] on li "The test has 40 questions and needs to be finished in 30 minutes. You get 45 se…" at bounding box center [542, 164] width 289 height 58
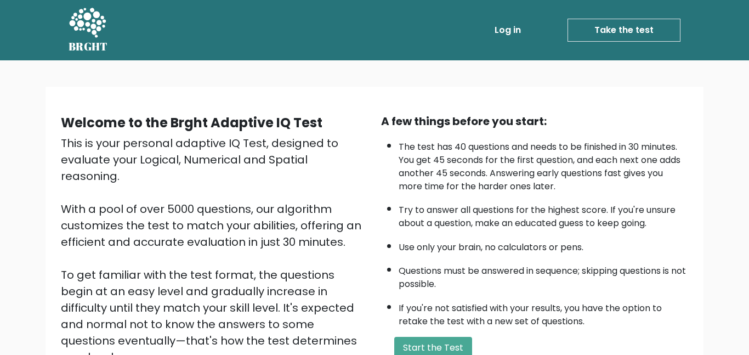
click at [485, 145] on li "The test has 40 questions and needs to be finished in 30 minutes. You get 45 se…" at bounding box center [542, 164] width 289 height 58
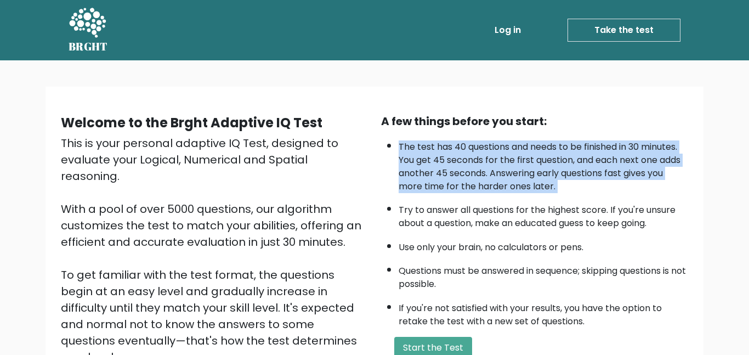
click at [485, 145] on li "The test has 40 questions and needs to be finished in 30 minutes. You get 45 se…" at bounding box center [542, 164] width 289 height 58
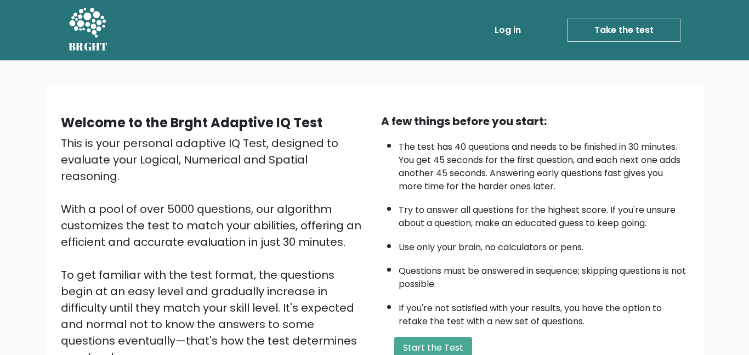
click at [485, 145] on li "The test has 40 questions and needs to be finished in 30 minutes. You get 45 se…" at bounding box center [542, 164] width 289 height 58
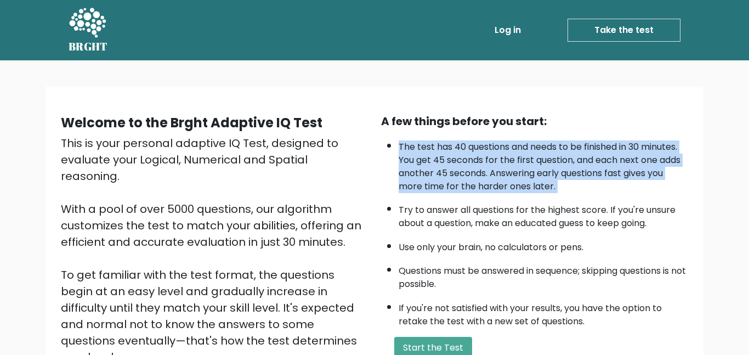
click at [485, 145] on li "The test has 40 questions and needs to be finished in 30 minutes. You get 45 se…" at bounding box center [542, 164] width 289 height 58
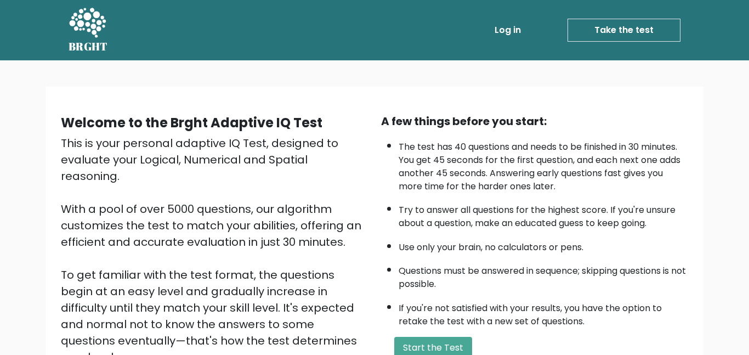
click at [485, 145] on li "The test has 40 questions and needs to be finished in 30 minutes. You get 45 se…" at bounding box center [542, 164] width 289 height 58
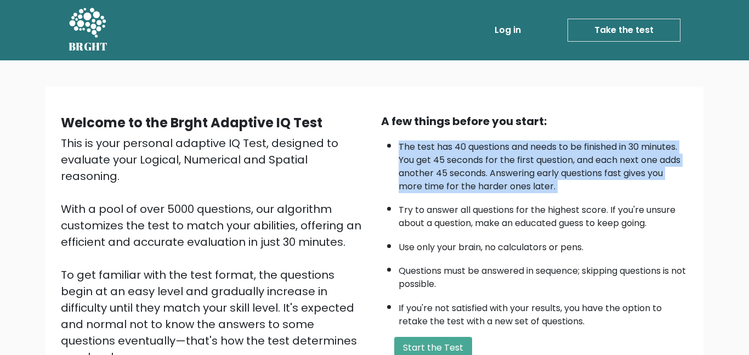
click at [485, 145] on li "The test has 40 questions and needs to be finished in 30 minutes. You get 45 se…" at bounding box center [542, 164] width 289 height 58
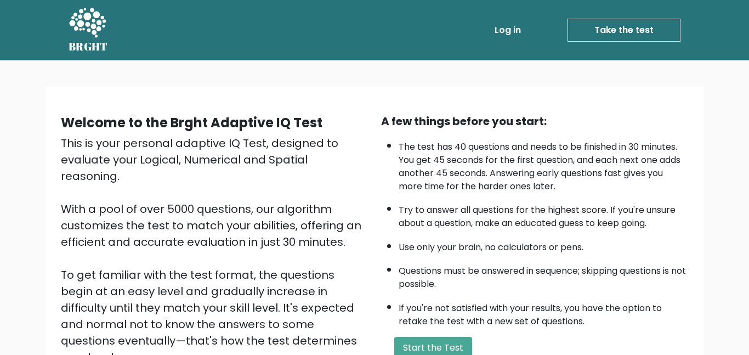
click at [485, 145] on li "The test has 40 questions and needs to be finished in 30 minutes. You get 45 se…" at bounding box center [542, 164] width 289 height 58
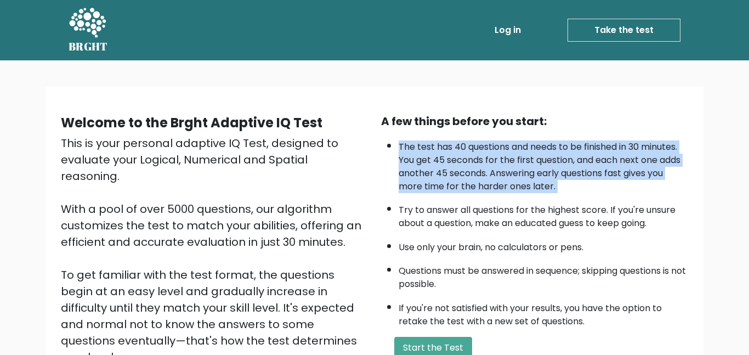
click at [485, 145] on li "The test has 40 questions and needs to be finished in 30 minutes. You get 45 se…" at bounding box center [542, 164] width 289 height 58
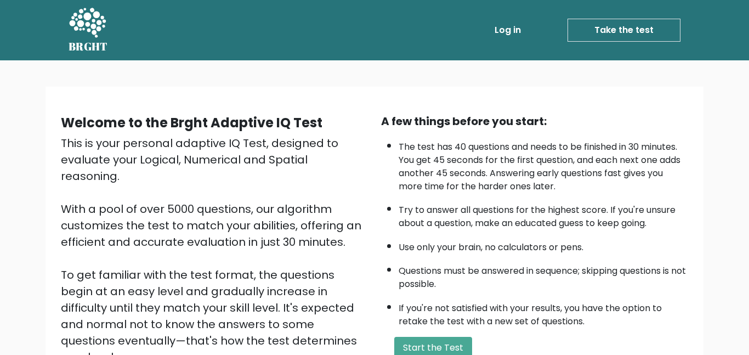
click at [485, 145] on li "The test has 40 questions and needs to be finished in 30 minutes. You get 45 se…" at bounding box center [542, 164] width 289 height 58
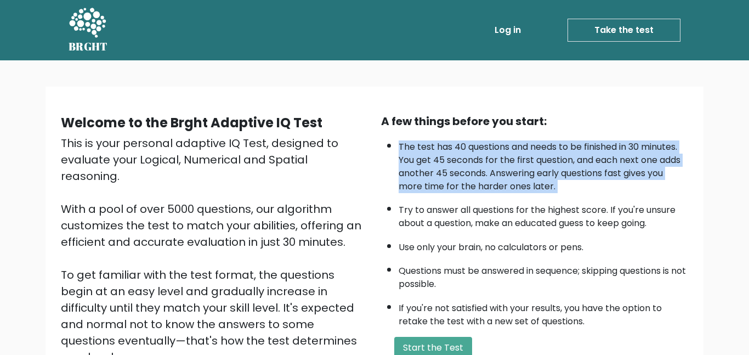
click at [485, 145] on li "The test has 40 questions and needs to be finished in 30 minutes. You get 45 se…" at bounding box center [542, 164] width 289 height 58
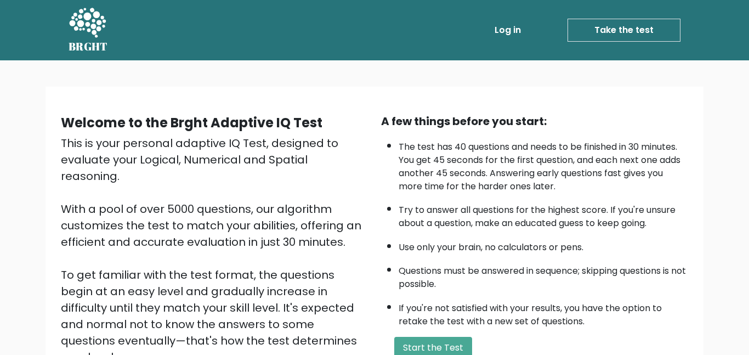
click at [485, 145] on li "The test has 40 questions and needs to be finished in 30 minutes. You get 45 se…" at bounding box center [542, 164] width 289 height 58
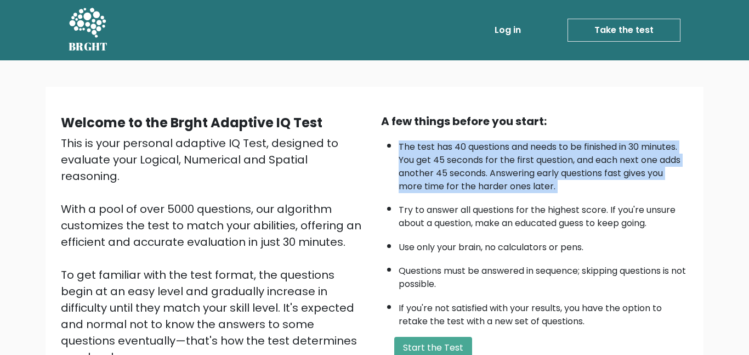
click at [479, 209] on li "Try to answer all questions for the highest score. If you're unsure about a que…" at bounding box center [542, 214] width 289 height 32
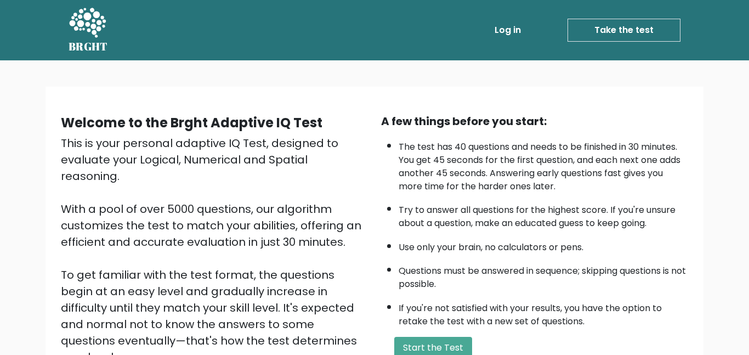
click at [479, 209] on li "Try to answer all questions for the highest score. If you're unsure about a que…" at bounding box center [542, 214] width 289 height 32
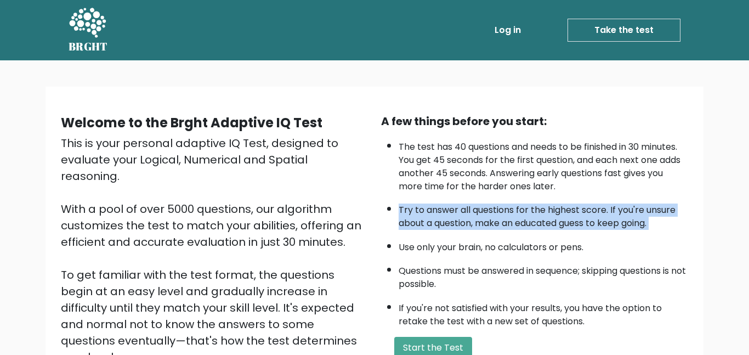
click at [479, 209] on li "Try to answer all questions for the highest score. If you're unsure about a que…" at bounding box center [542, 214] width 289 height 32
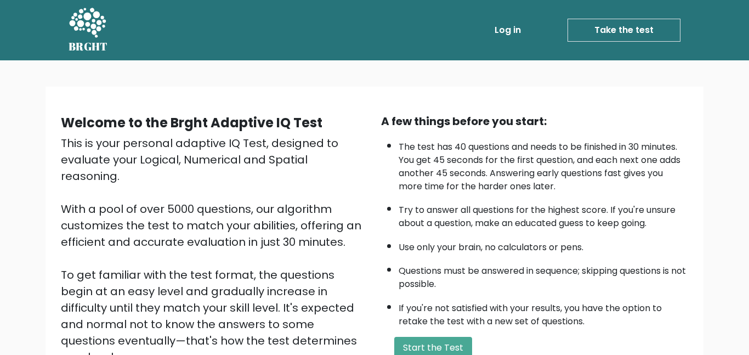
click at [479, 209] on li "Try to answer all questions for the highest score. If you're unsure about a que…" at bounding box center [542, 214] width 289 height 32
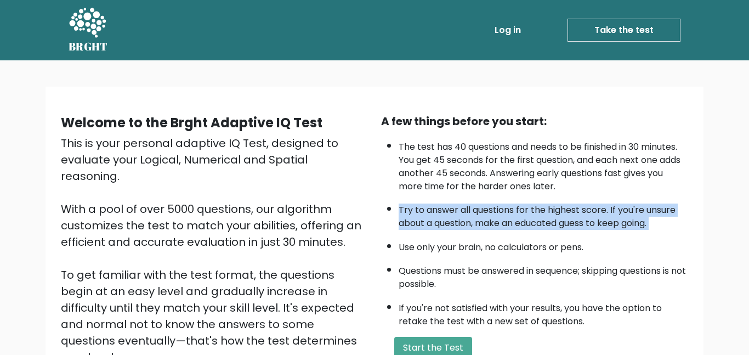
click at [474, 248] on li "Use only your brain, no calculators or pens." at bounding box center [542, 244] width 289 height 19
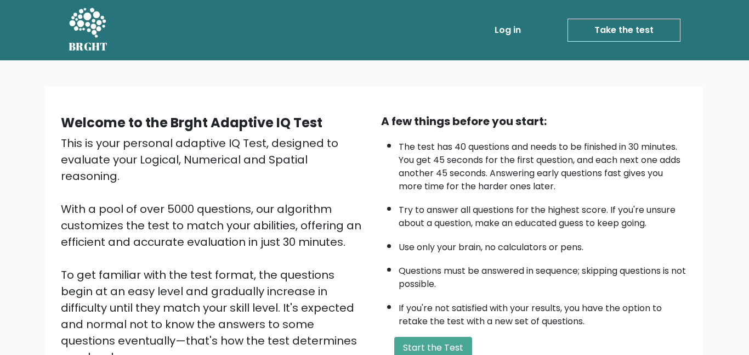
click at [474, 248] on li "Use only your brain, no calculators or pens." at bounding box center [542, 244] width 289 height 19
click at [443, 269] on li "Questions must be answered in sequence; skipping questions is not possible." at bounding box center [542, 275] width 289 height 32
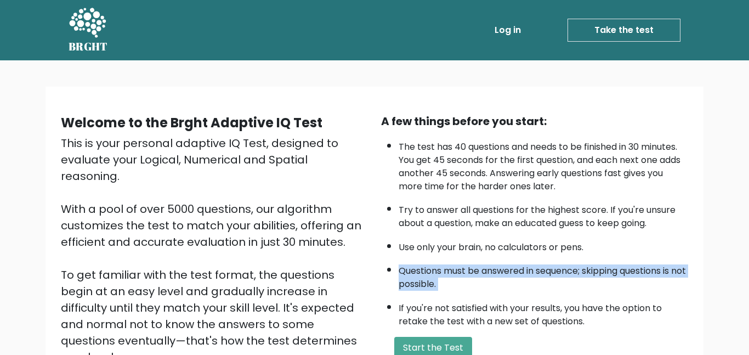
click at [443, 269] on li "Questions must be answered in sequence; skipping questions is not possible." at bounding box center [542, 275] width 289 height 32
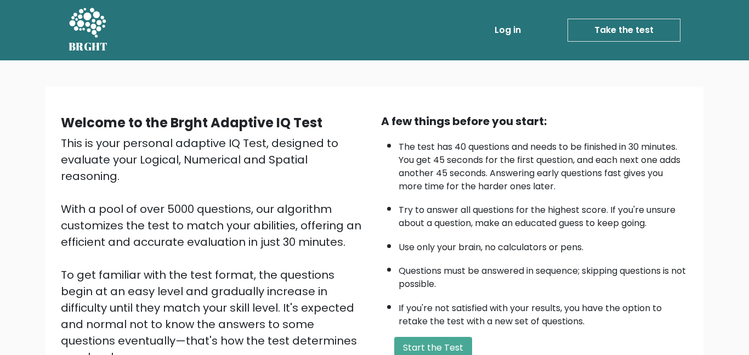
click at [443, 269] on li "Questions must be answered in sequence; skipping questions is not possible." at bounding box center [542, 275] width 289 height 32
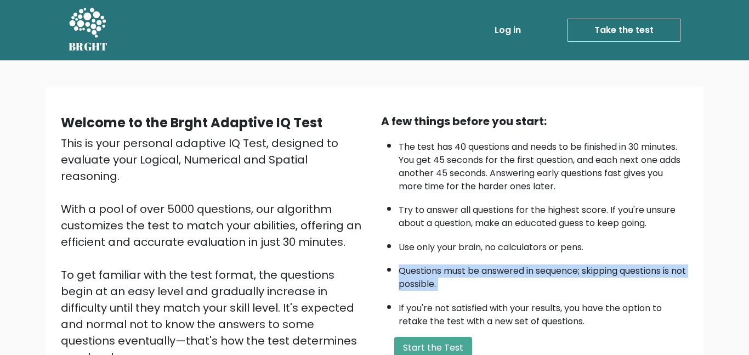
click at [443, 269] on li "Questions must be answered in sequence; skipping questions is not possible." at bounding box center [542, 275] width 289 height 32
